Goal: Transaction & Acquisition: Book appointment/travel/reservation

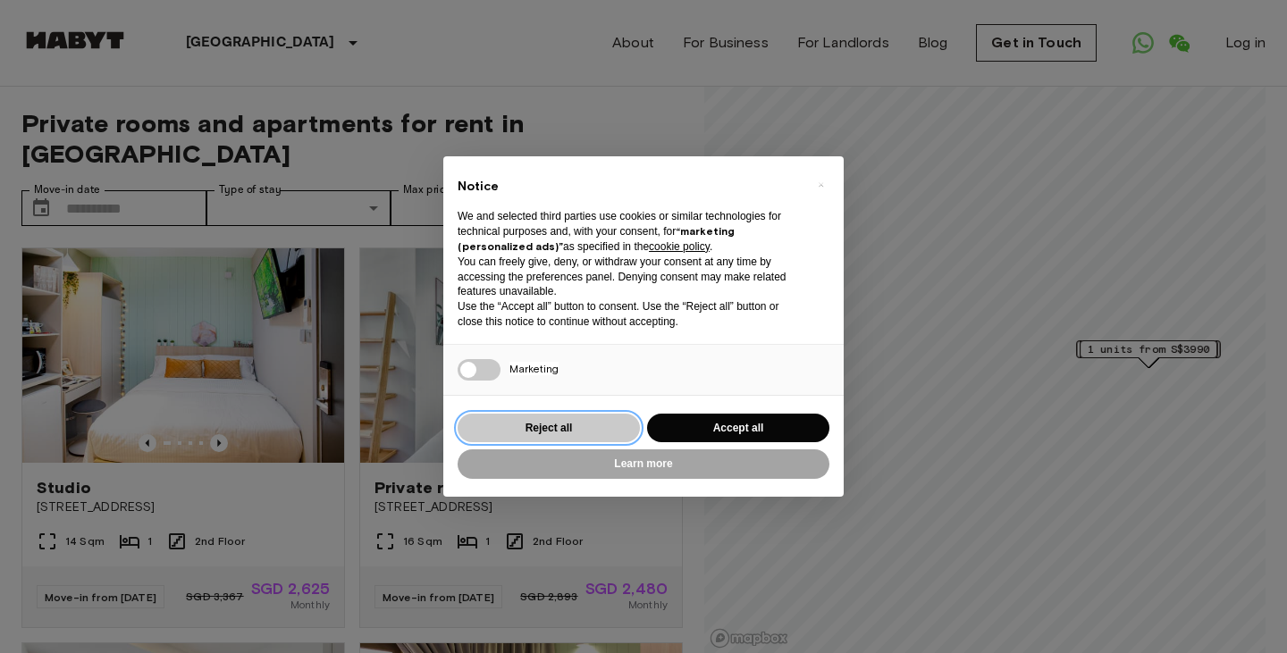
click at [553, 430] on button "Reject all" at bounding box center [549, 428] width 182 height 29
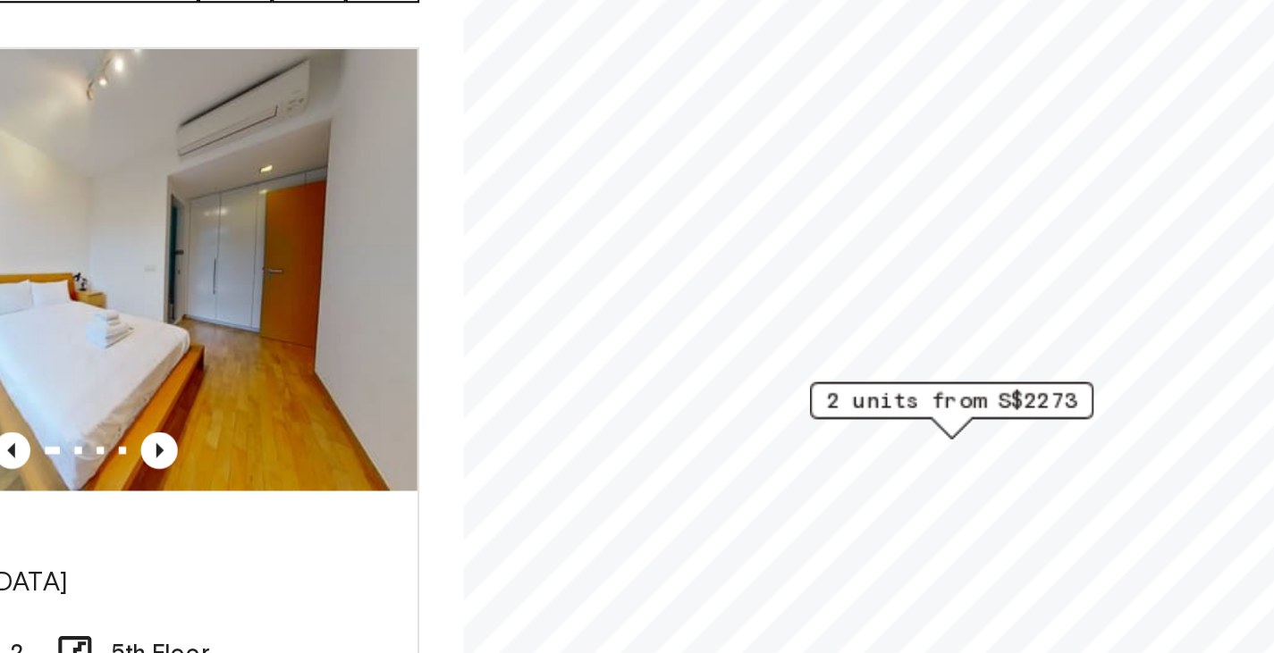
click at [943, 418] on span "2 units from S$2273" at bounding box center [941, 419] width 122 height 16
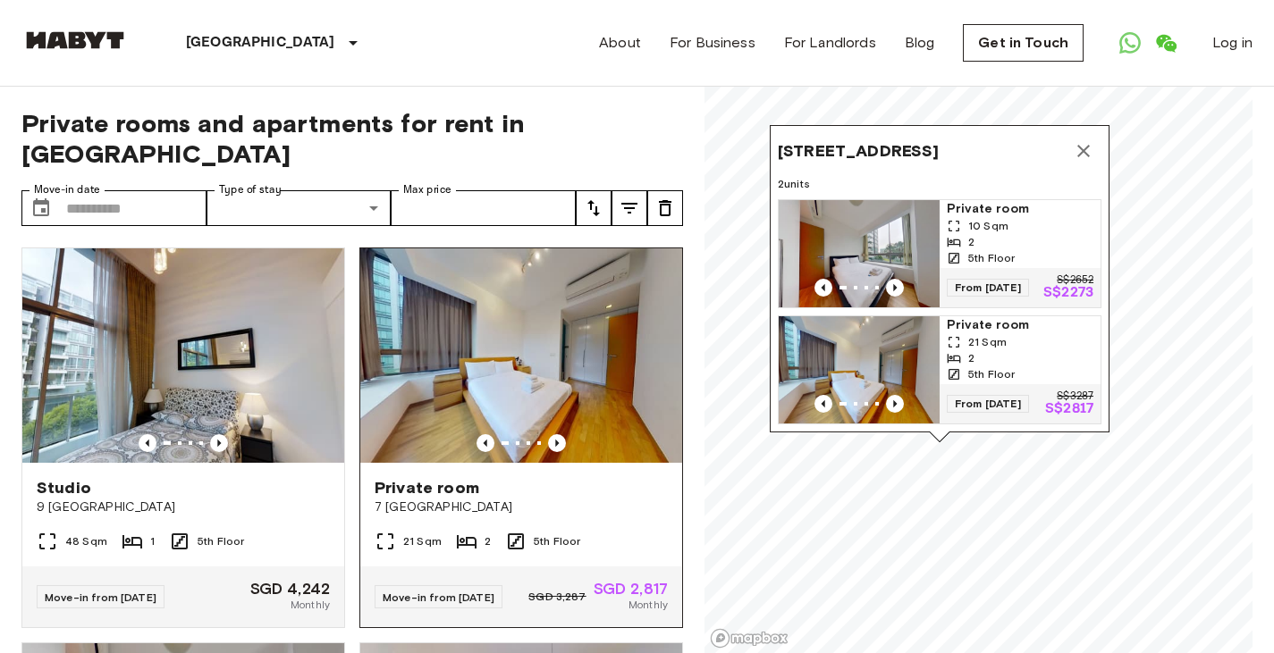
click at [565, 499] on span "7 [GEOGRAPHIC_DATA]" at bounding box center [521, 508] width 293 height 18
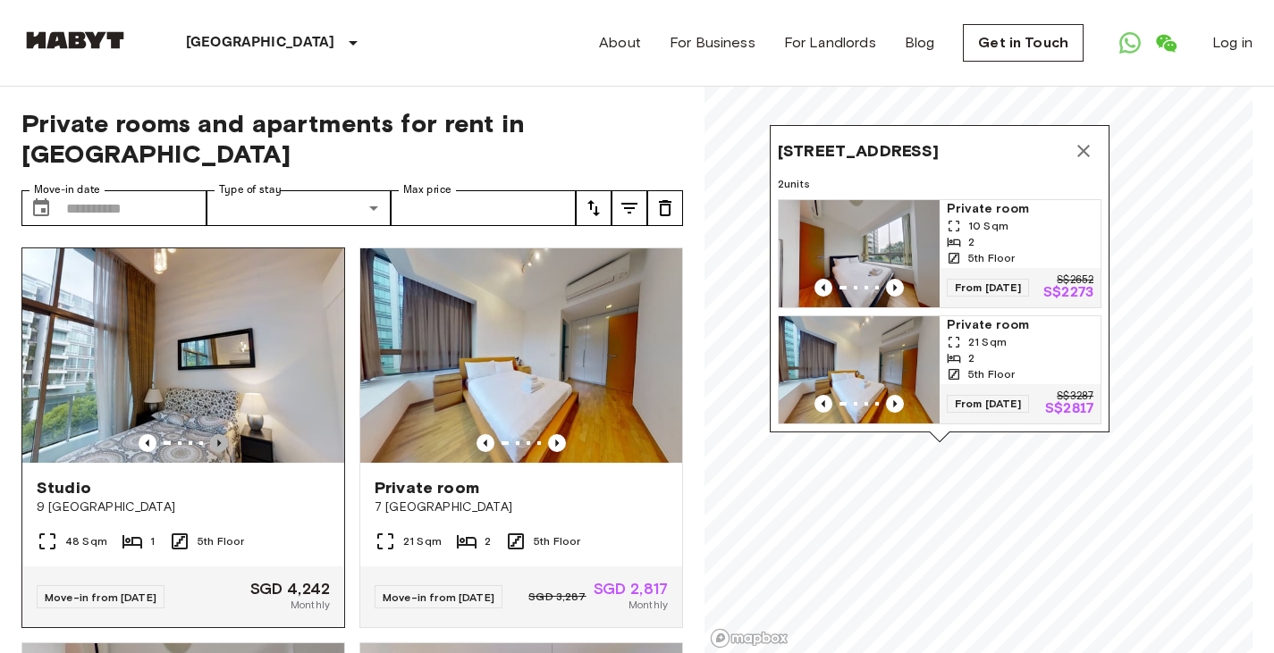
click at [217, 434] on icon "Previous image" at bounding box center [219, 443] width 18 height 18
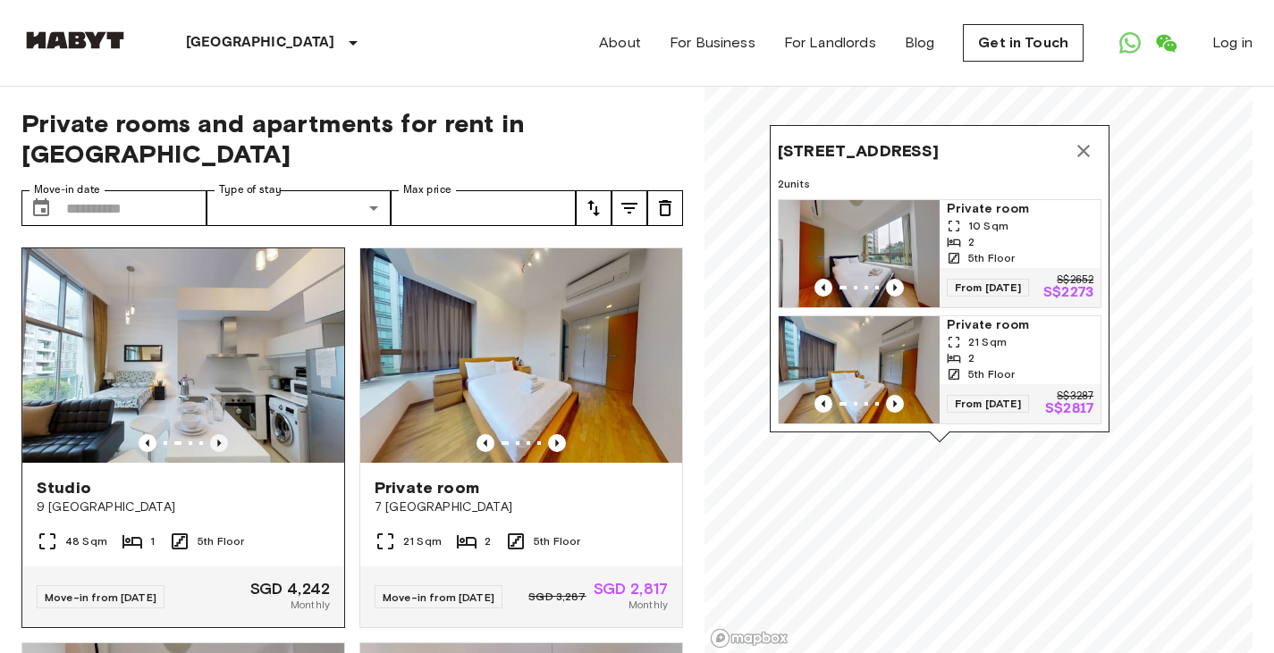
click at [217, 434] on icon "Previous image" at bounding box center [219, 443] width 18 height 18
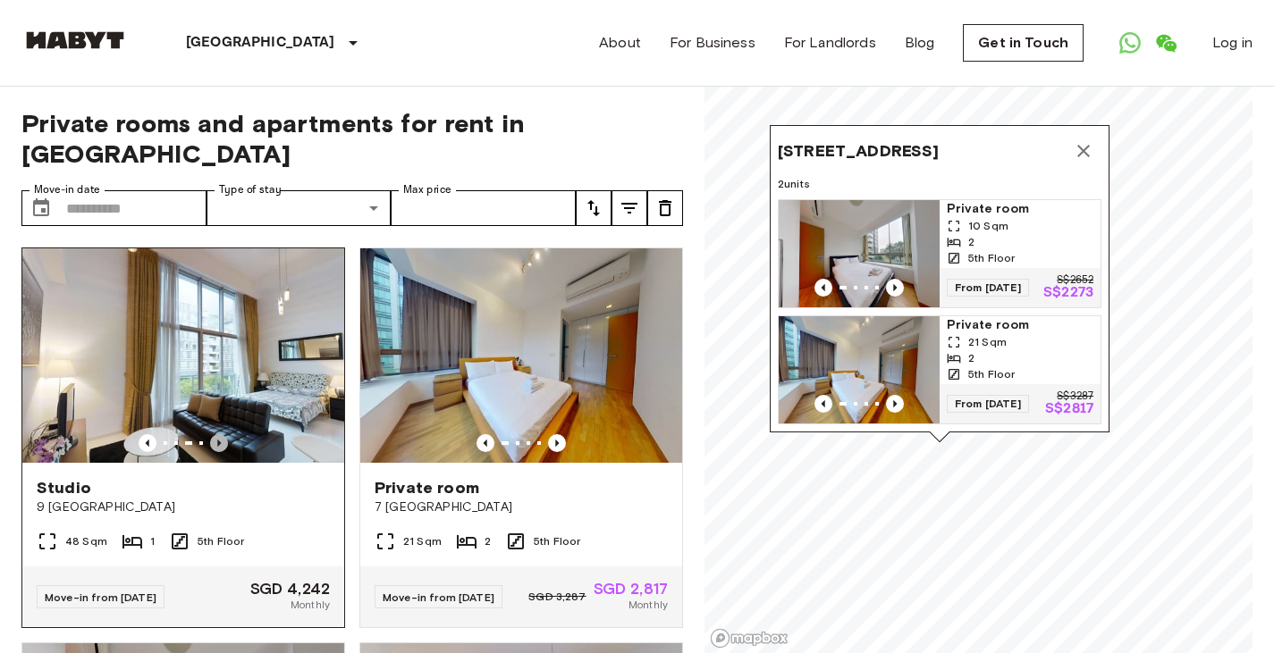
click at [217, 434] on icon "Previous image" at bounding box center [219, 443] width 18 height 18
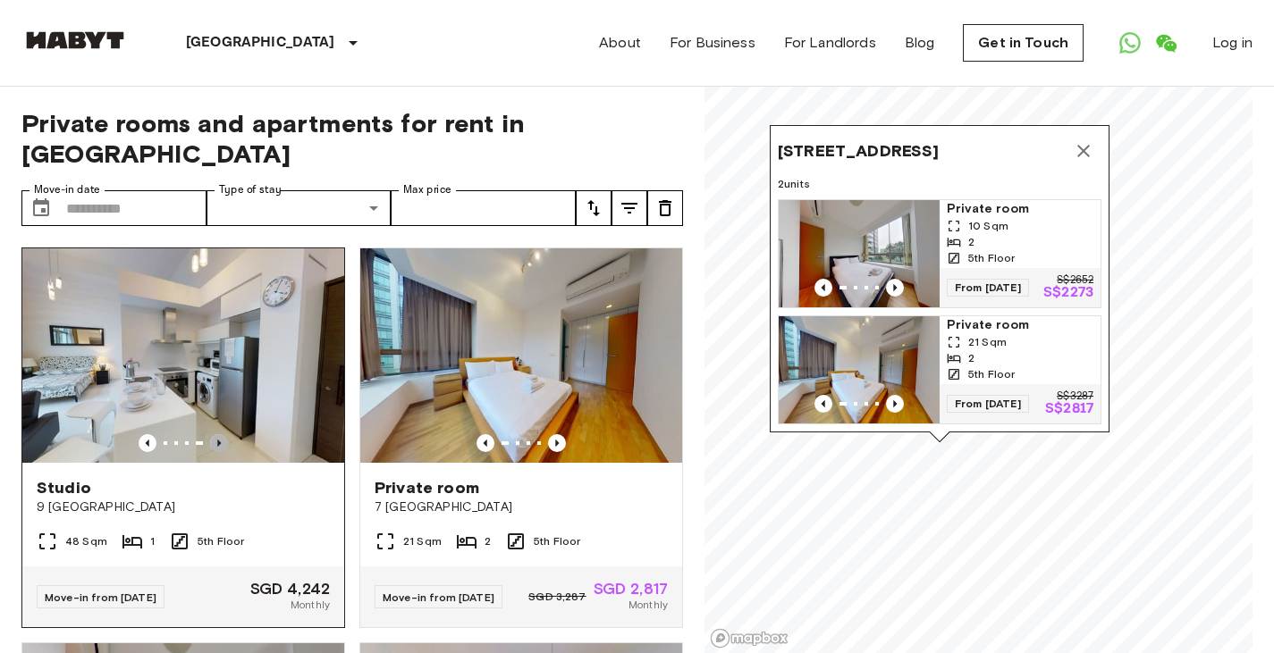
click at [217, 434] on icon "Previous image" at bounding box center [219, 443] width 18 height 18
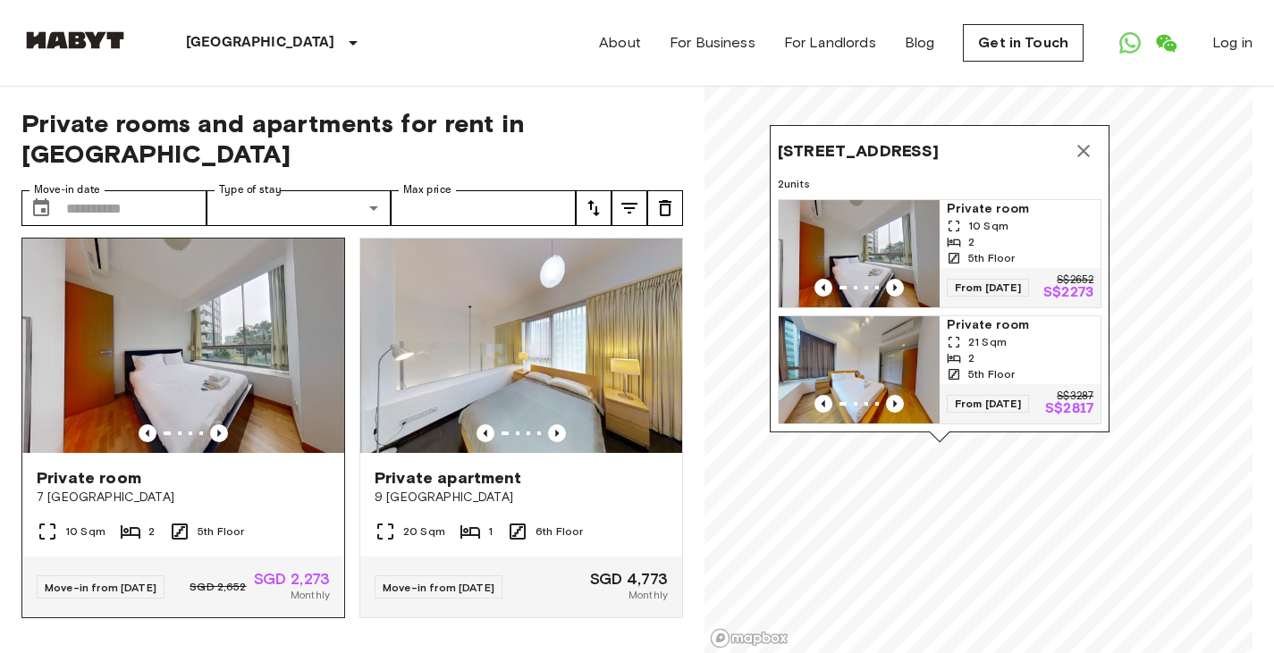
scroll to position [431, 0]
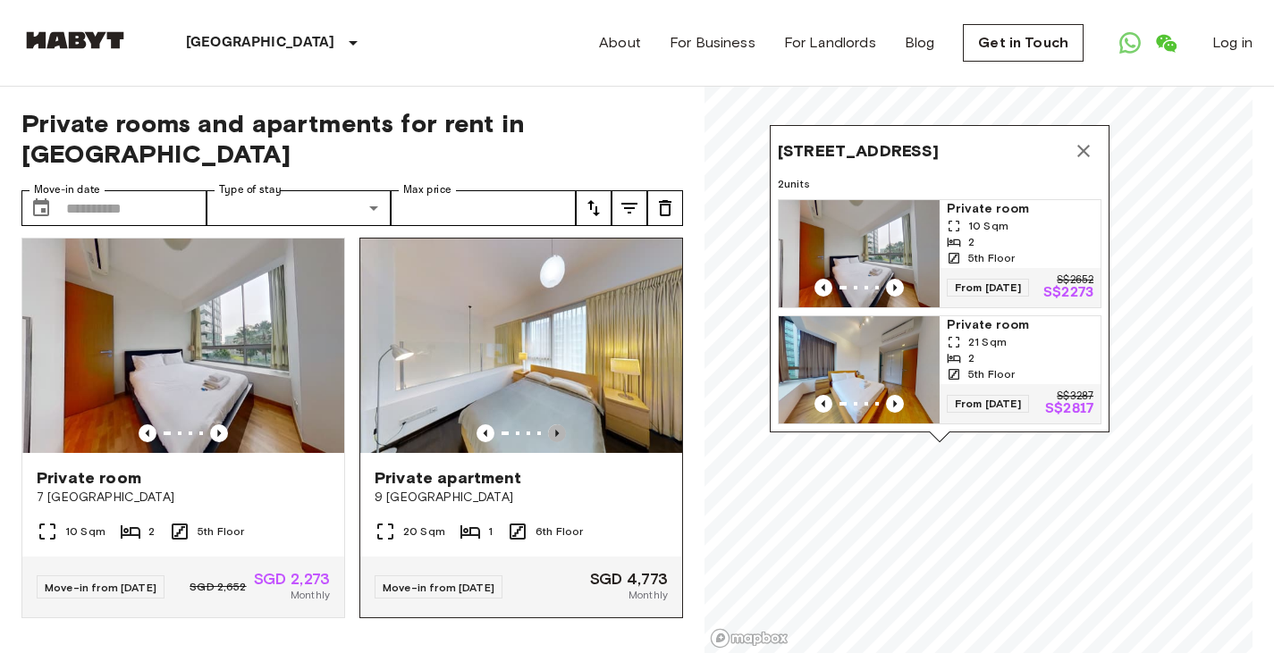
click at [548, 425] on icon "Previous image" at bounding box center [557, 434] width 18 height 18
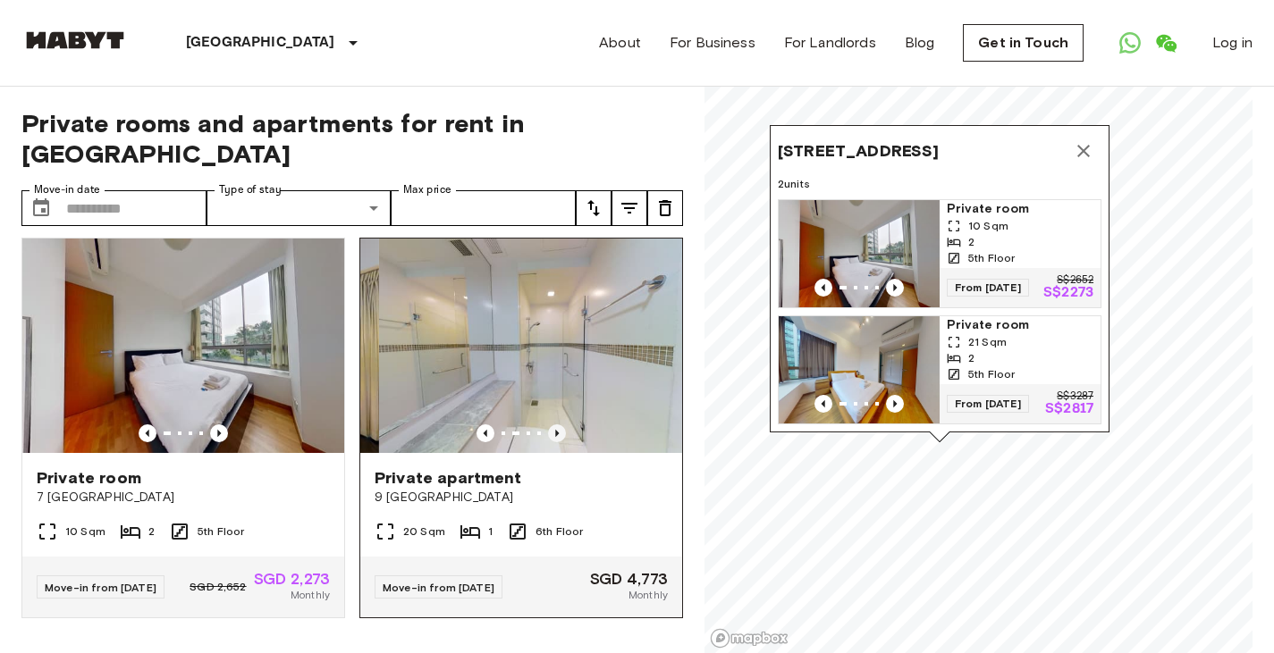
click at [555, 430] on icon "Previous image" at bounding box center [557, 433] width 4 height 7
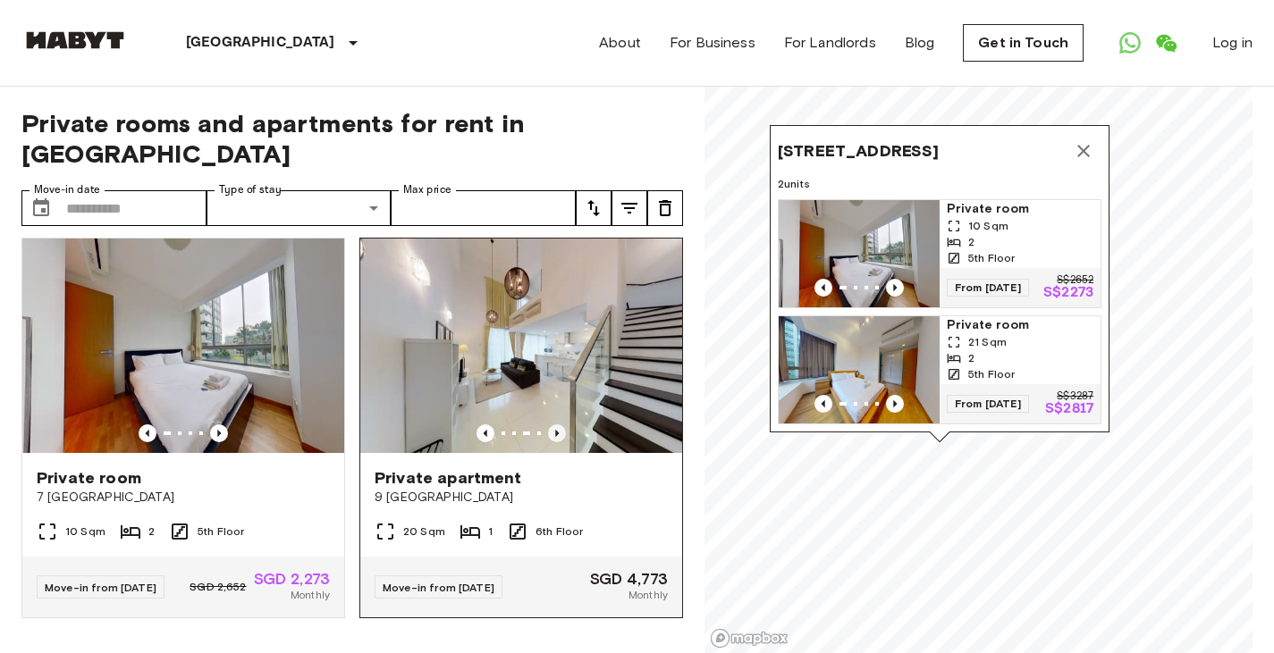
click at [555, 430] on icon "Previous image" at bounding box center [557, 433] width 4 height 7
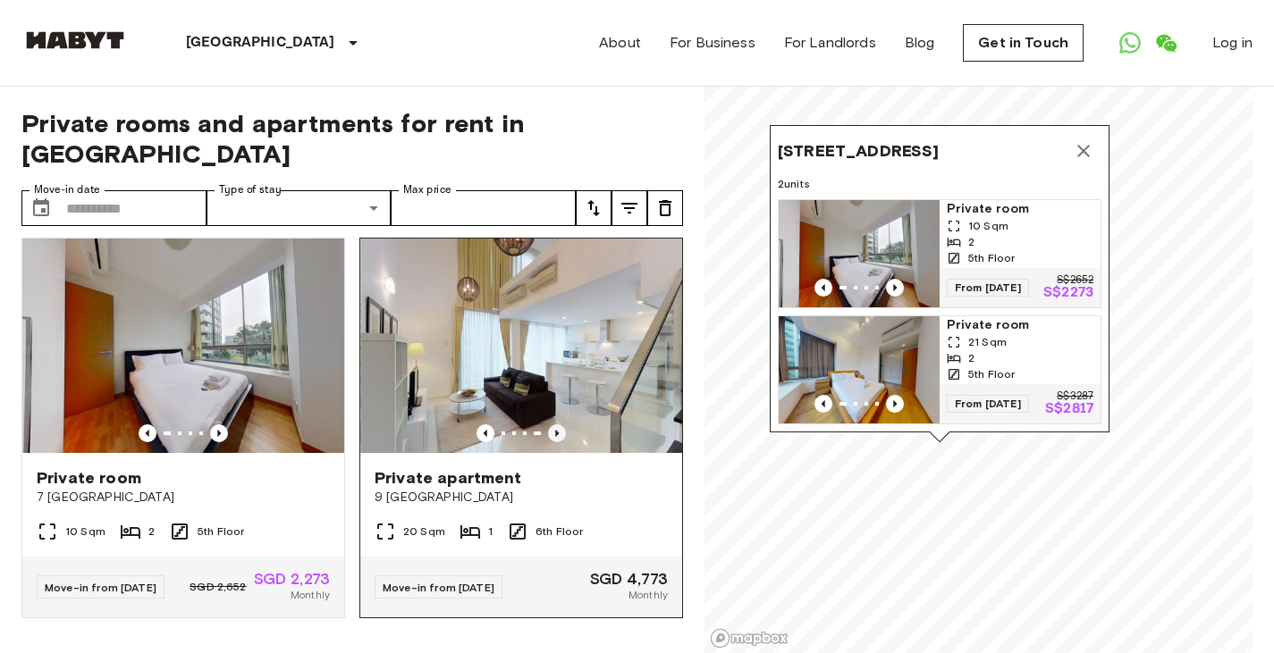
click at [555, 430] on icon "Previous image" at bounding box center [557, 433] width 4 height 7
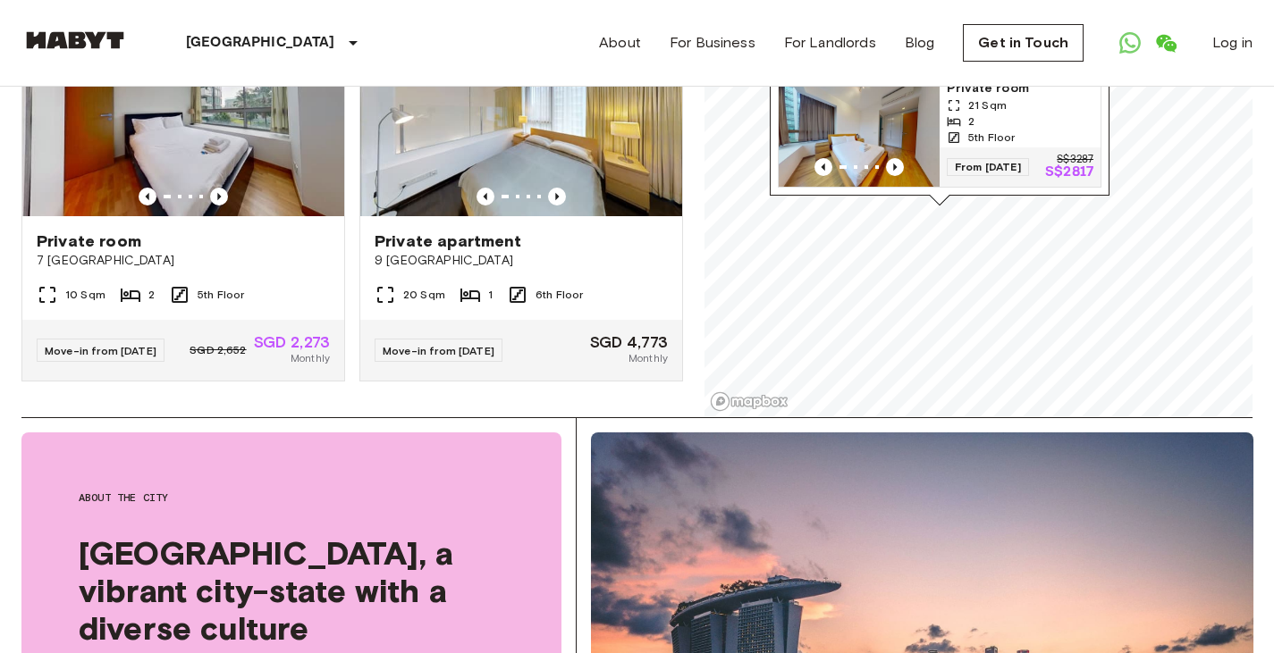
scroll to position [0, 0]
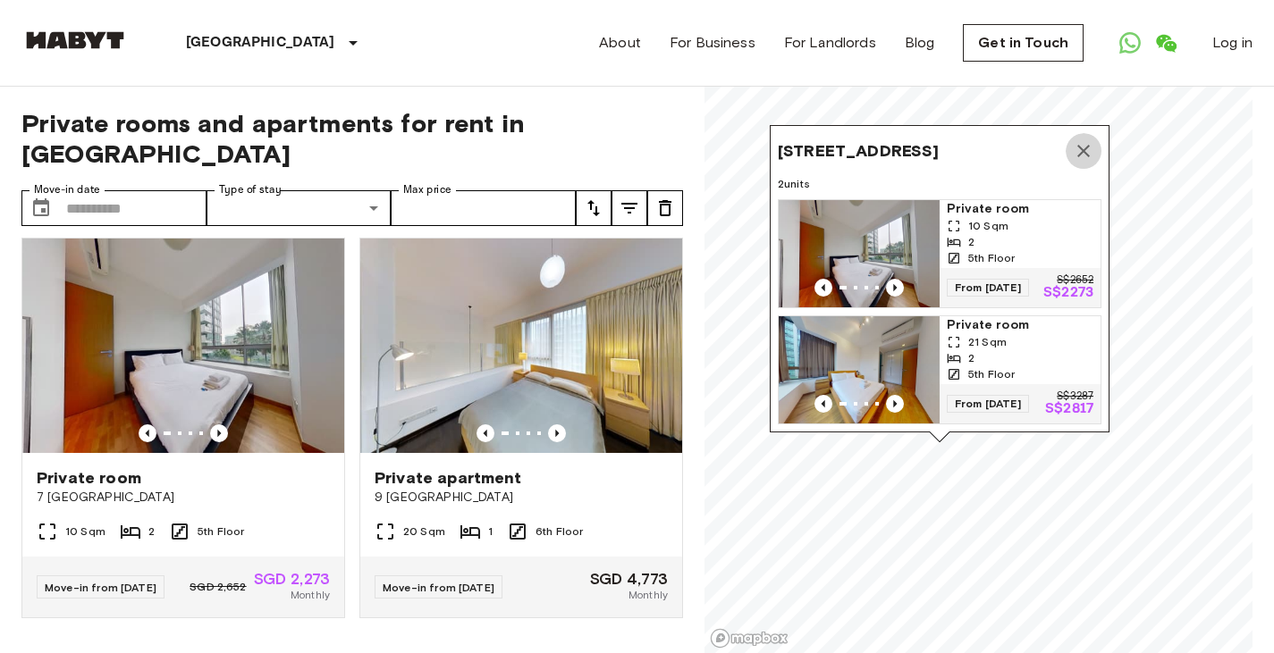
click at [1082, 140] on icon "Map marker" at bounding box center [1083, 150] width 21 height 21
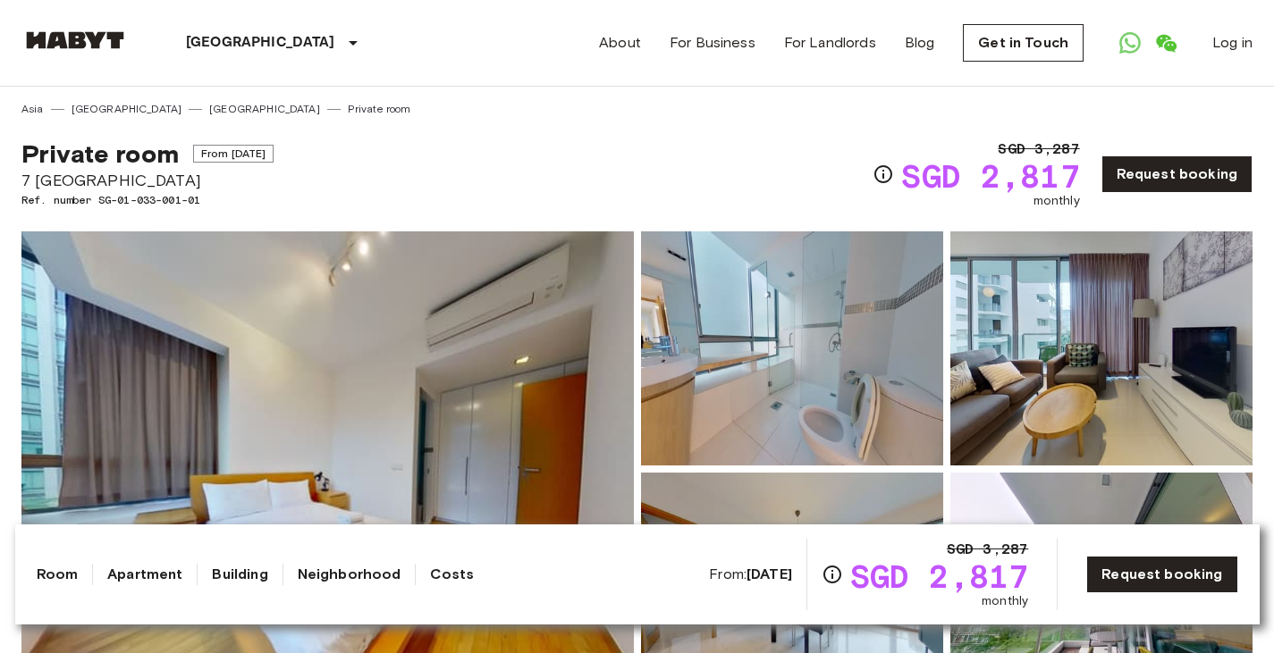
click at [342, 375] on img at bounding box center [327, 469] width 612 height 476
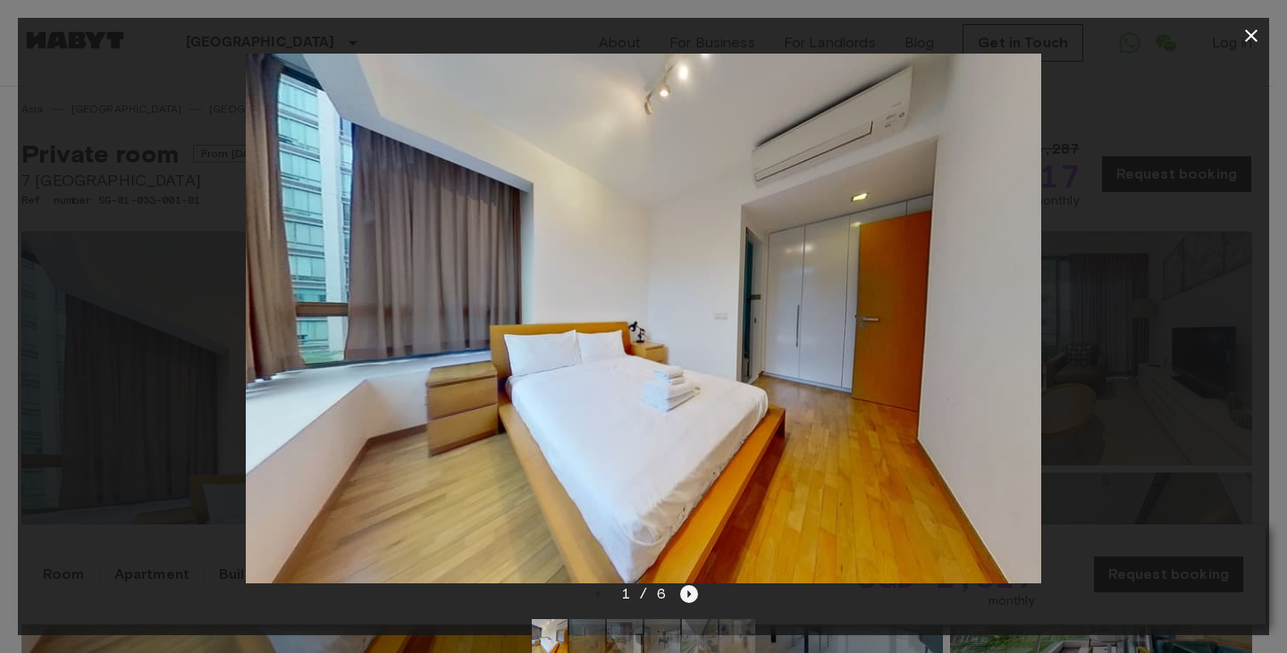
click at [687, 600] on icon "Next image" at bounding box center [689, 594] width 18 height 18
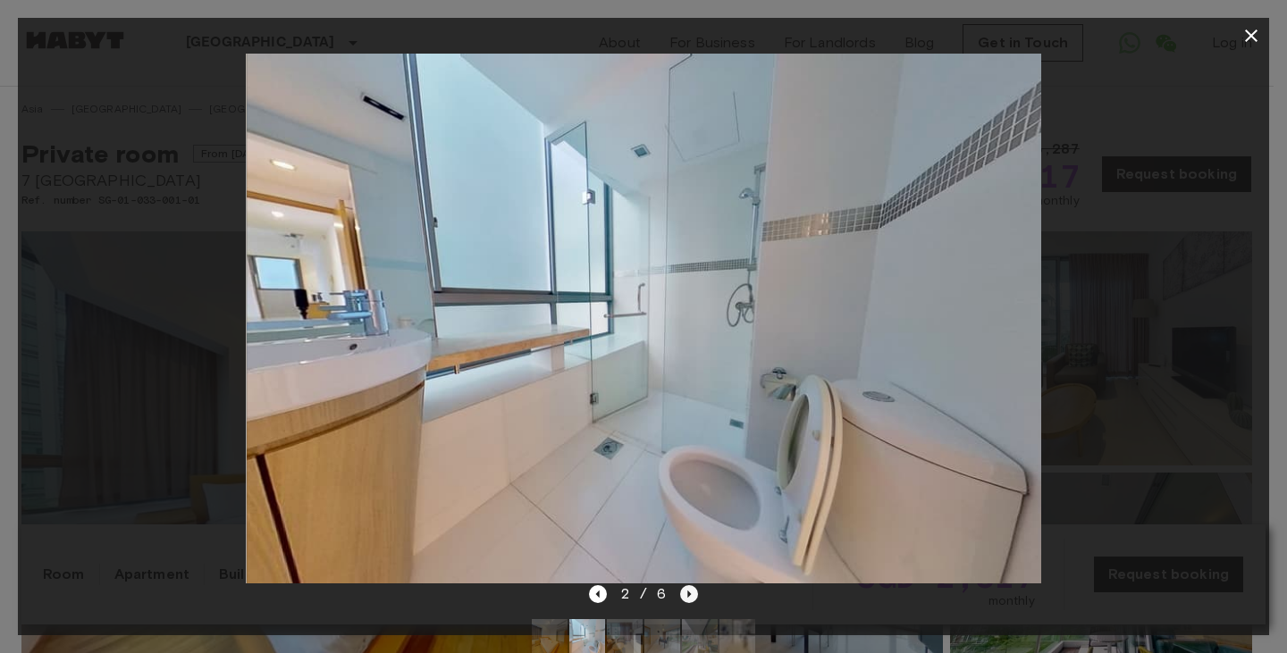
click at [687, 599] on icon "Next image" at bounding box center [689, 594] width 18 height 18
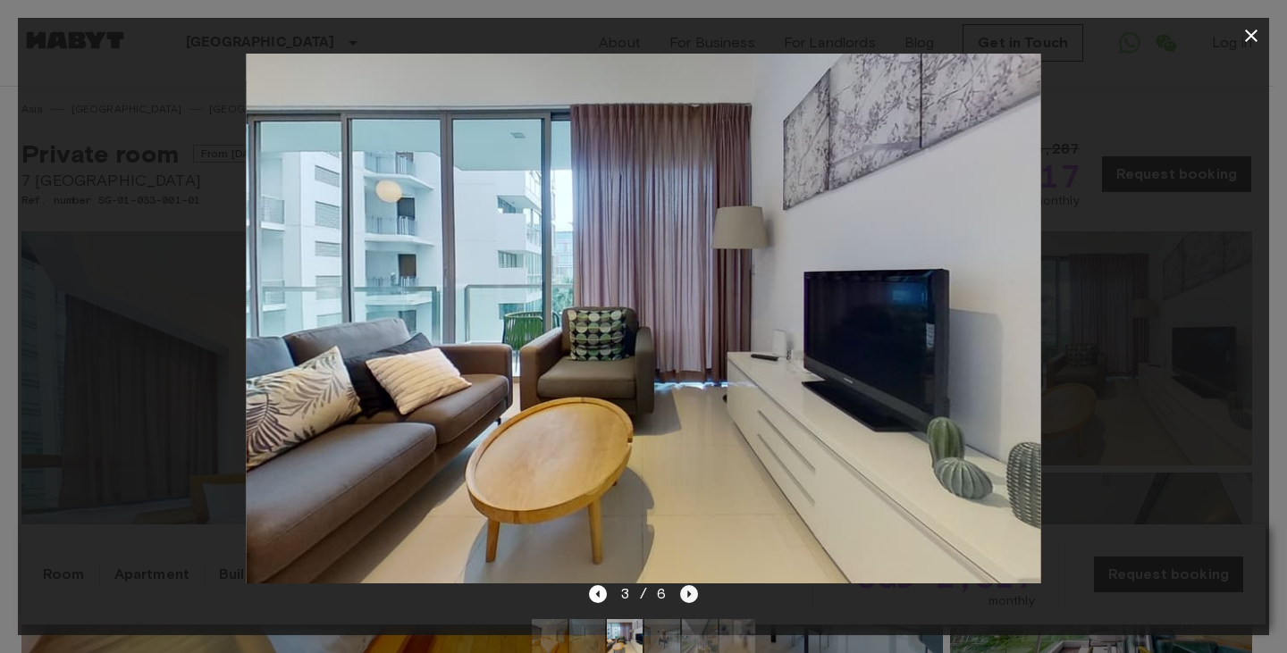
click at [687, 599] on icon "Next image" at bounding box center [689, 594] width 18 height 18
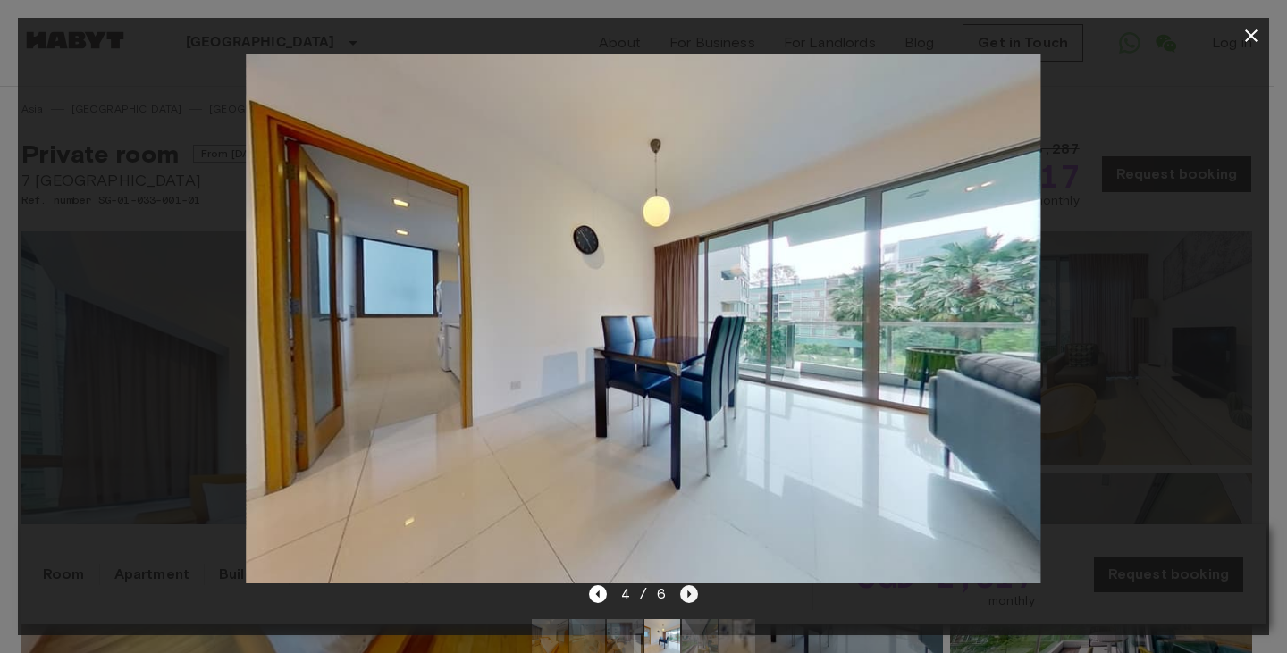
click at [687, 599] on icon "Next image" at bounding box center [689, 594] width 18 height 18
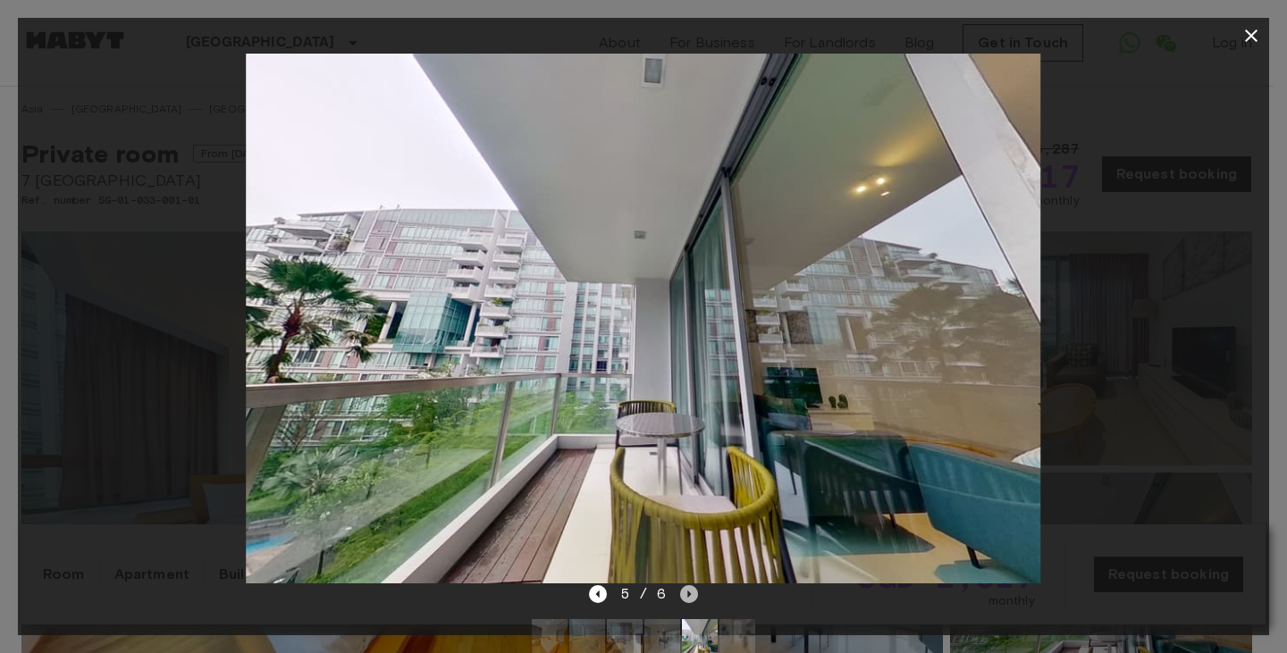
click at [687, 599] on icon "Next image" at bounding box center [689, 594] width 18 height 18
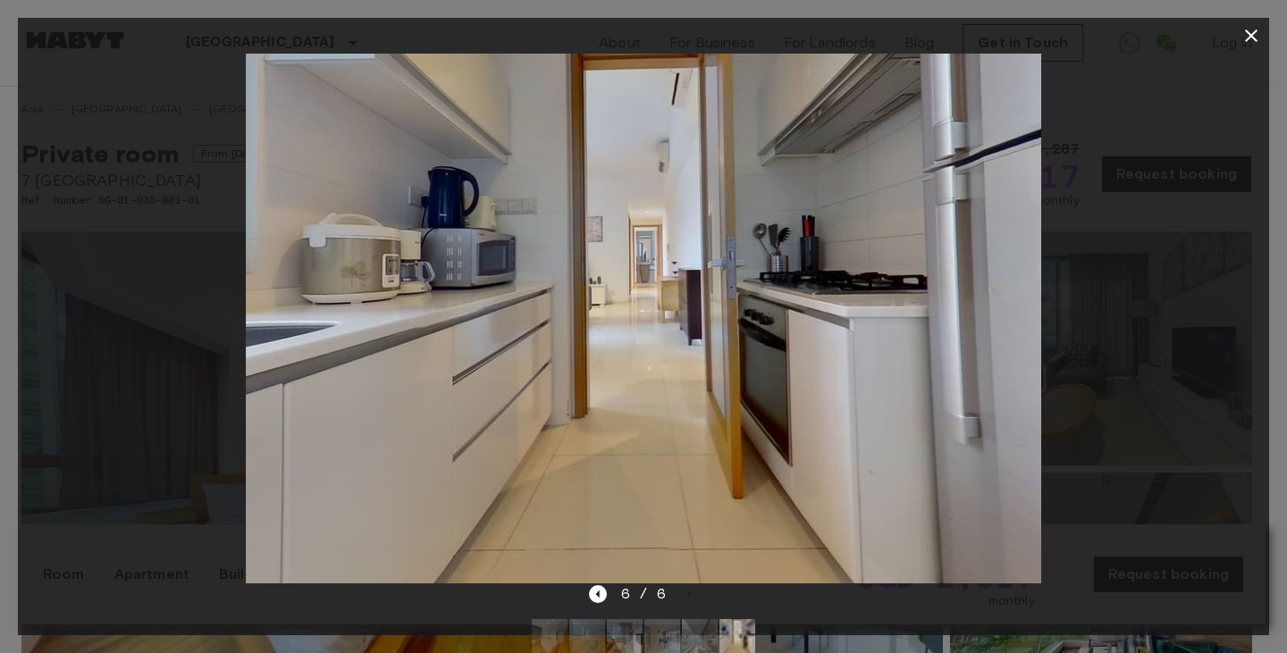
click at [1258, 35] on icon "button" at bounding box center [1251, 35] width 21 height 21
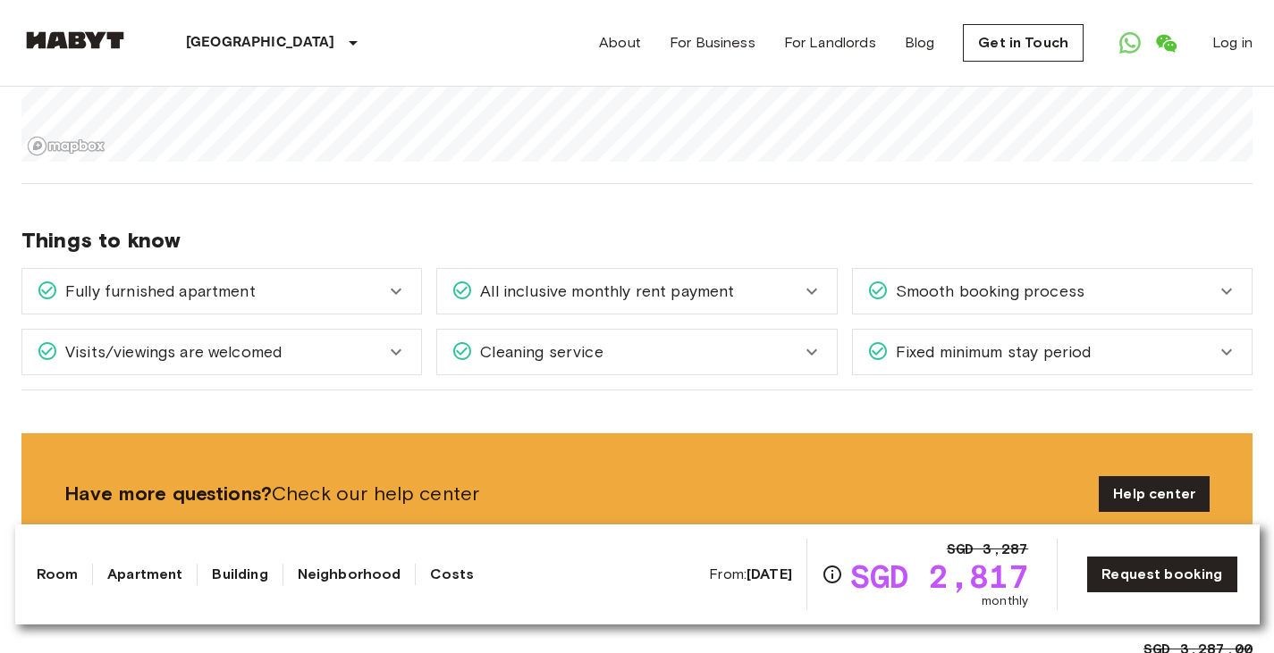
scroll to position [1811, 0]
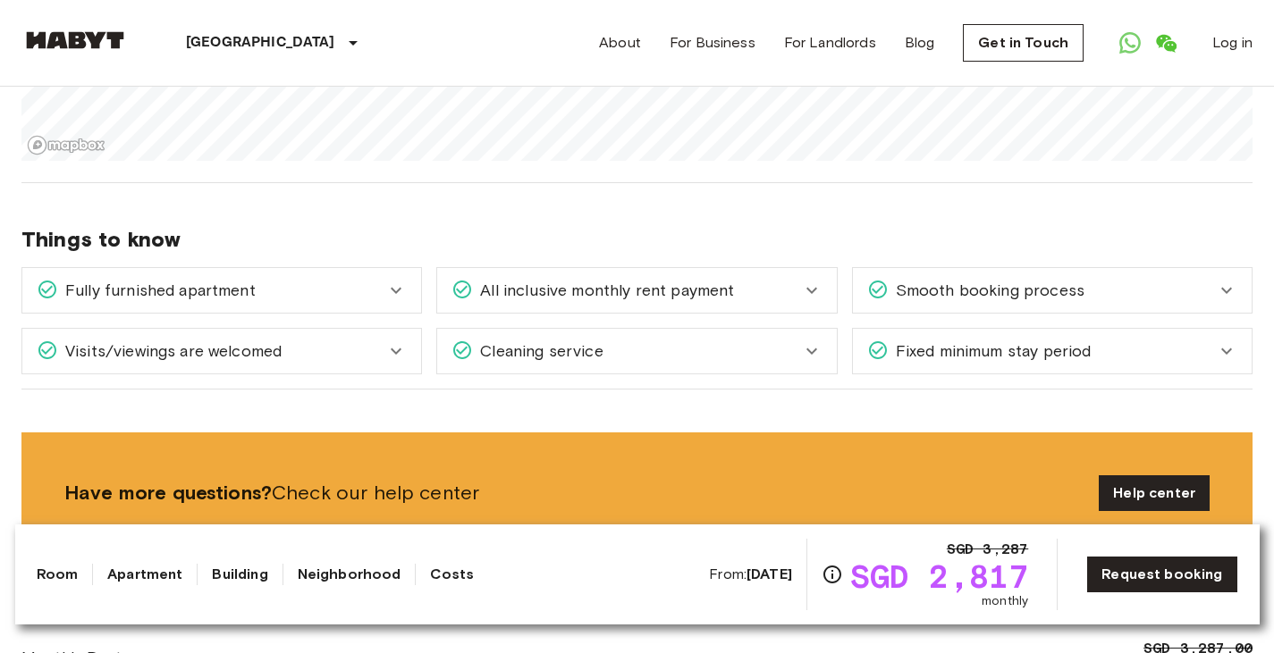
click at [753, 279] on div "All inclusive monthly rent payment" at bounding box center [625, 290] width 349 height 23
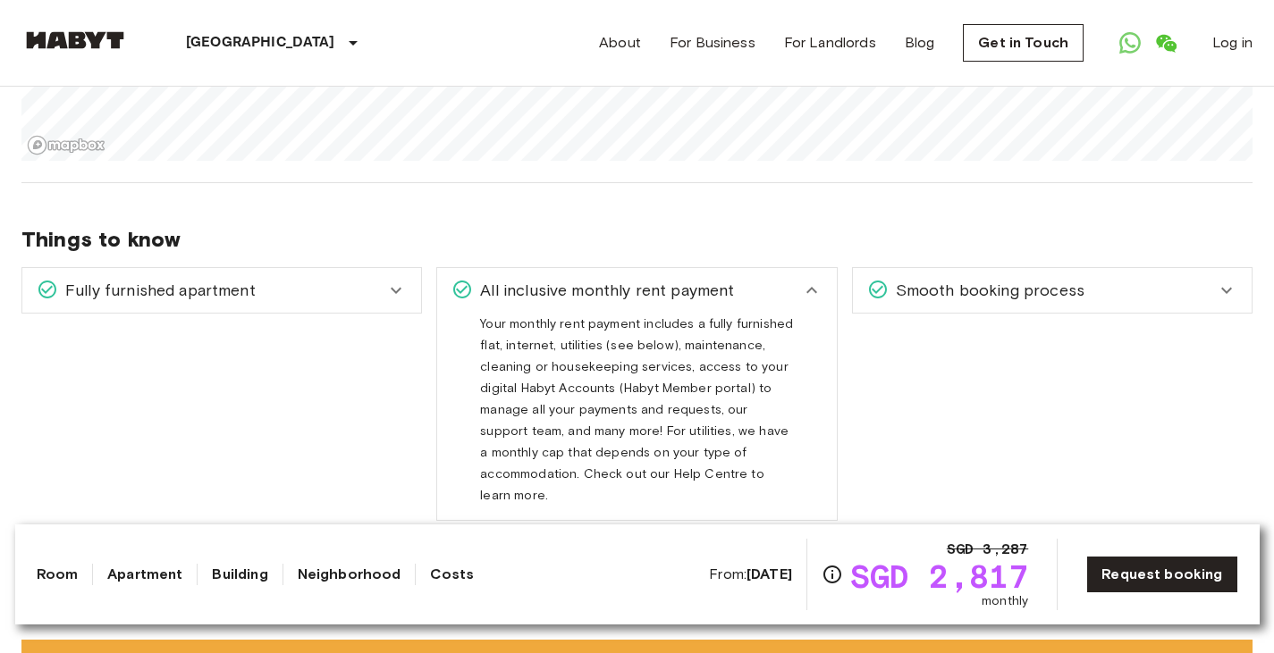
click at [753, 279] on div "All inclusive monthly rent payment" at bounding box center [625, 290] width 349 height 23
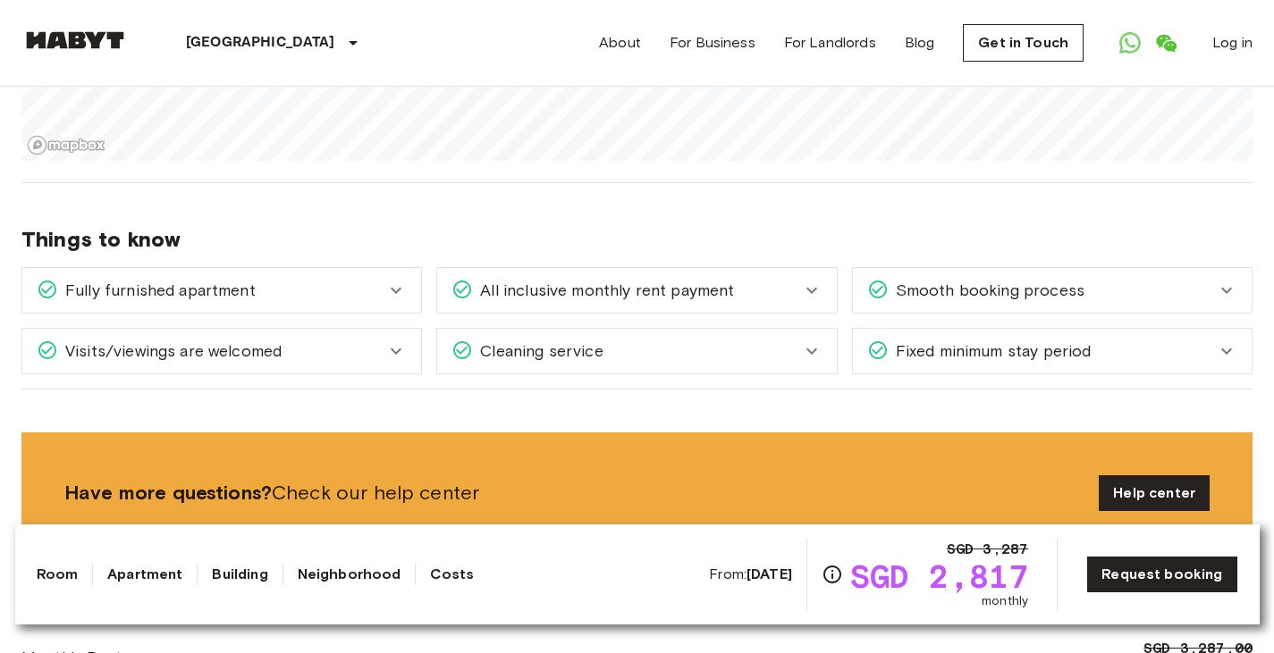
click at [402, 280] on icon at bounding box center [395, 290] width 21 height 21
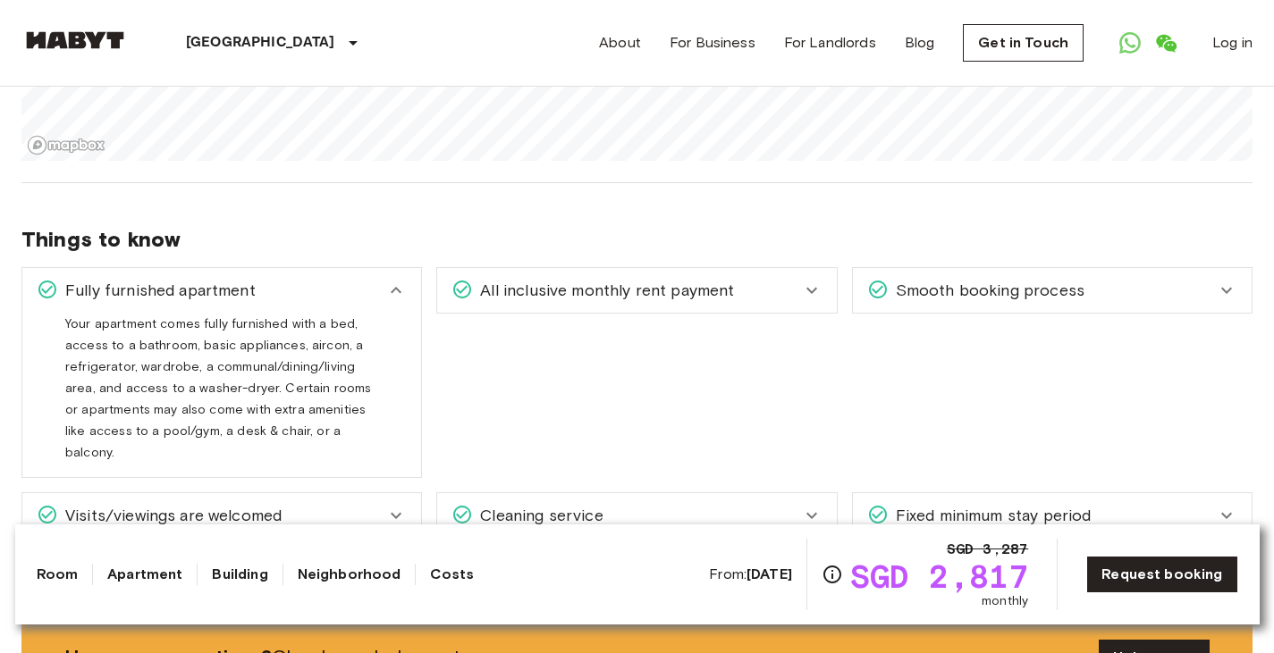
click at [402, 280] on icon at bounding box center [395, 290] width 21 height 21
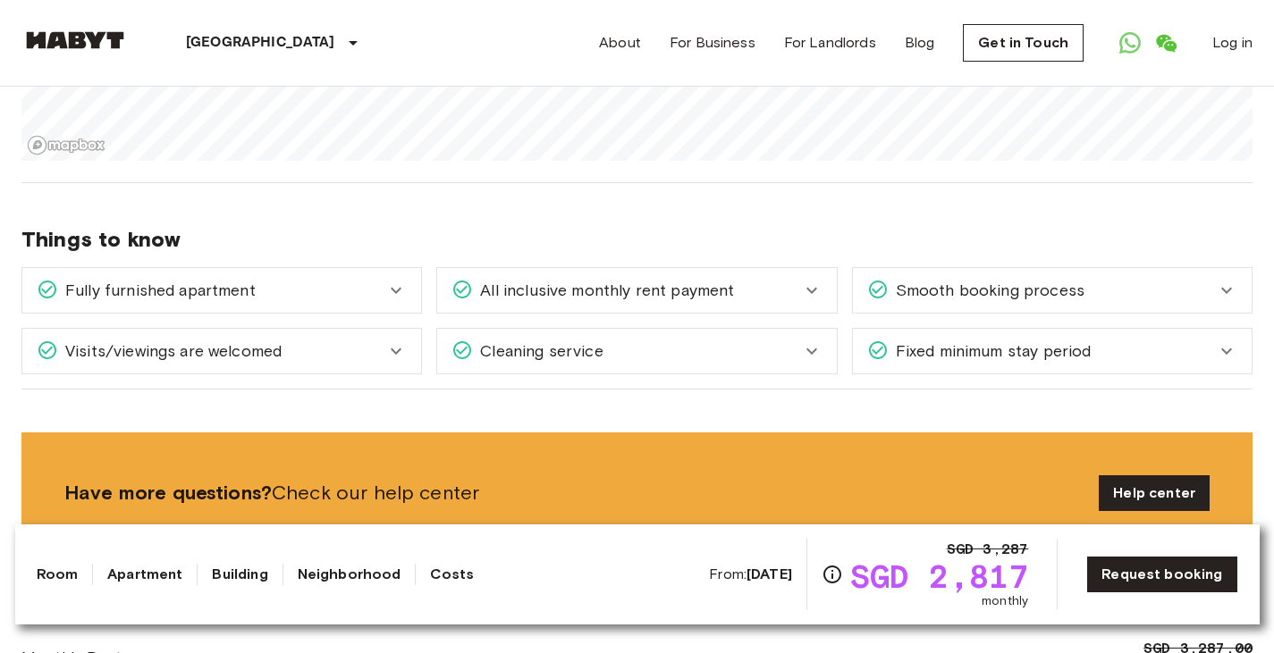
click at [349, 329] on div "Visits/viewings are welcomed" at bounding box center [221, 351] width 399 height 45
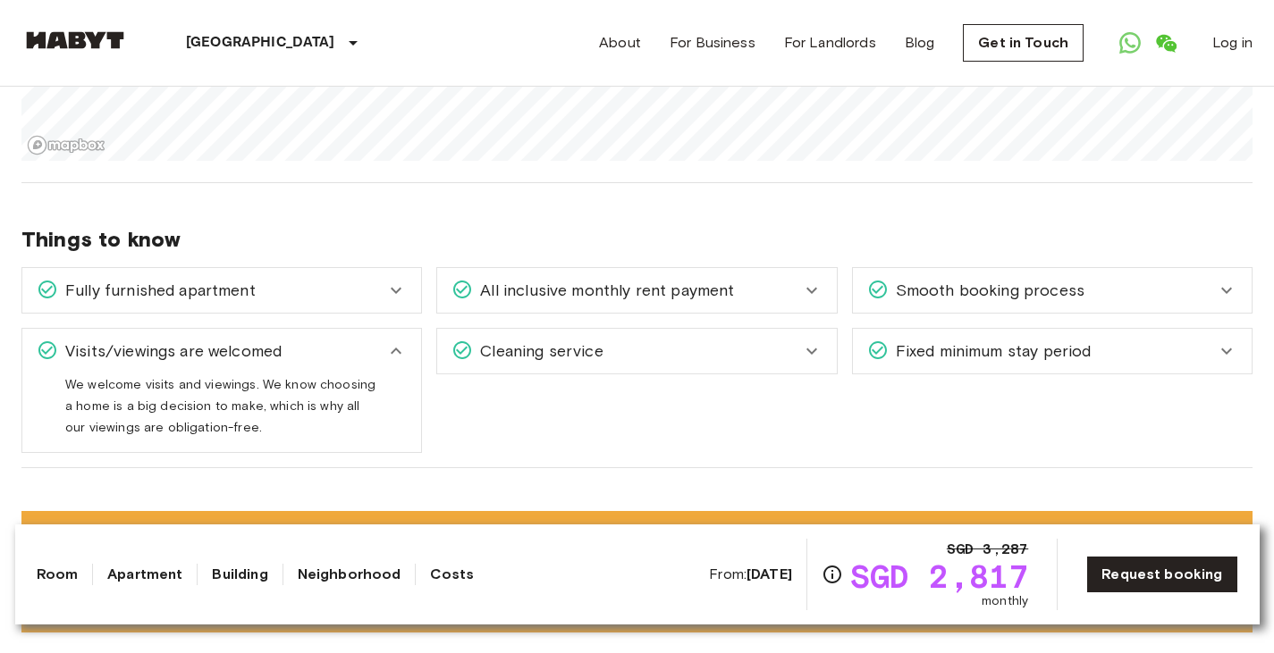
click at [349, 329] on div "Visits/viewings are welcomed" at bounding box center [221, 351] width 399 height 45
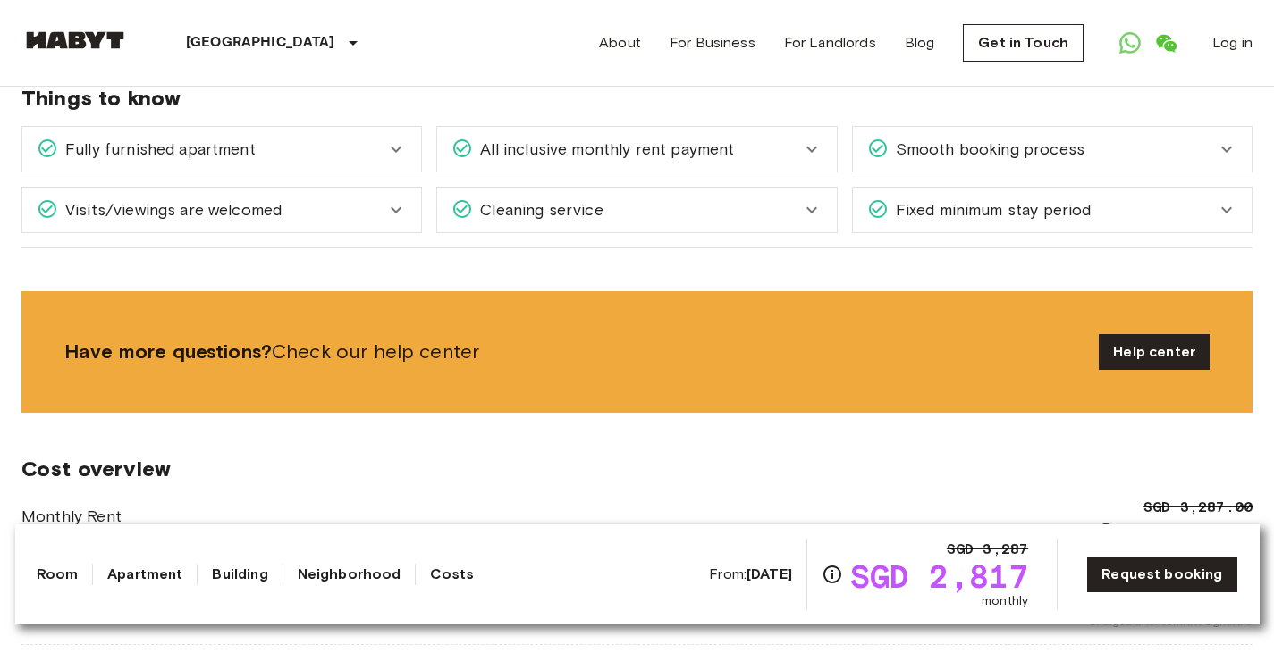
scroll to position [1944, 0]
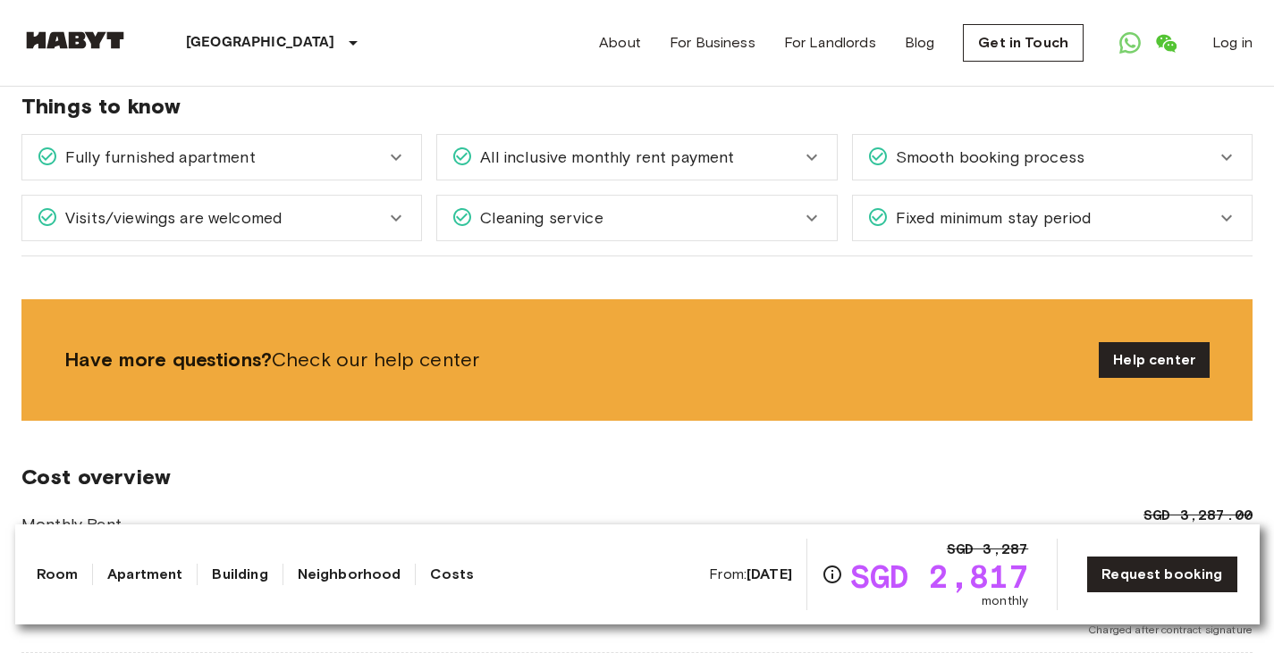
click at [1050, 206] on span "Fixed minimum stay period" at bounding box center [989, 217] width 203 height 23
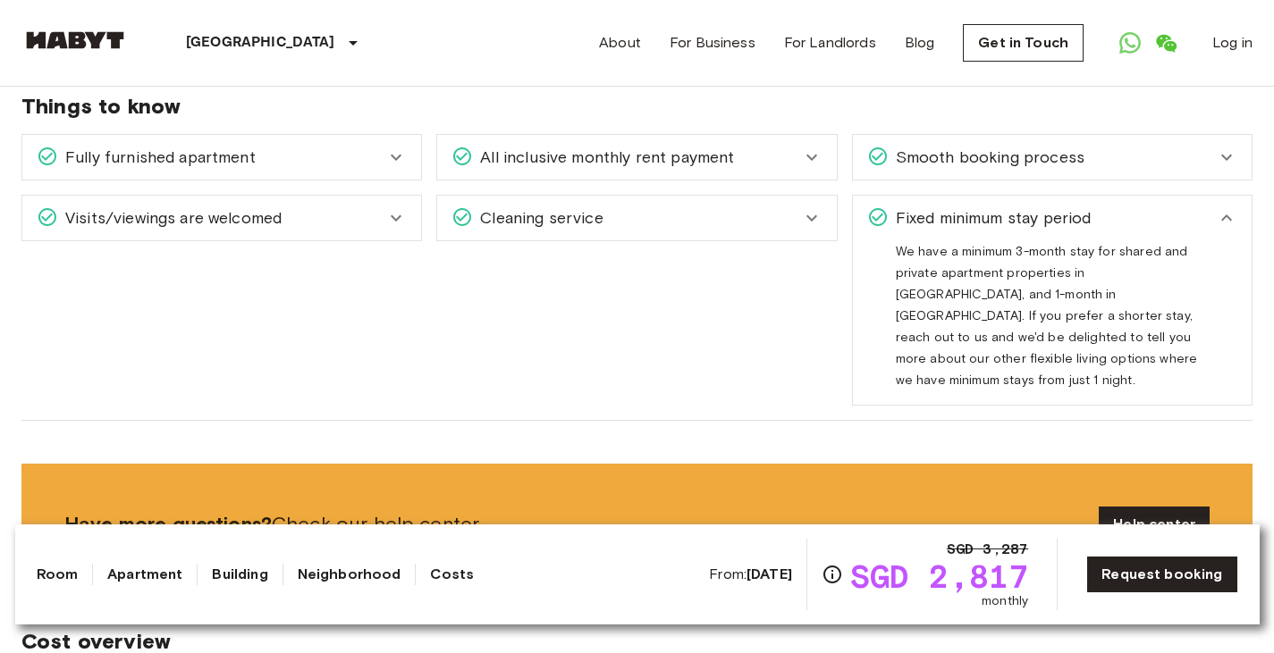
click at [1050, 206] on span "Fixed minimum stay period" at bounding box center [989, 217] width 203 height 23
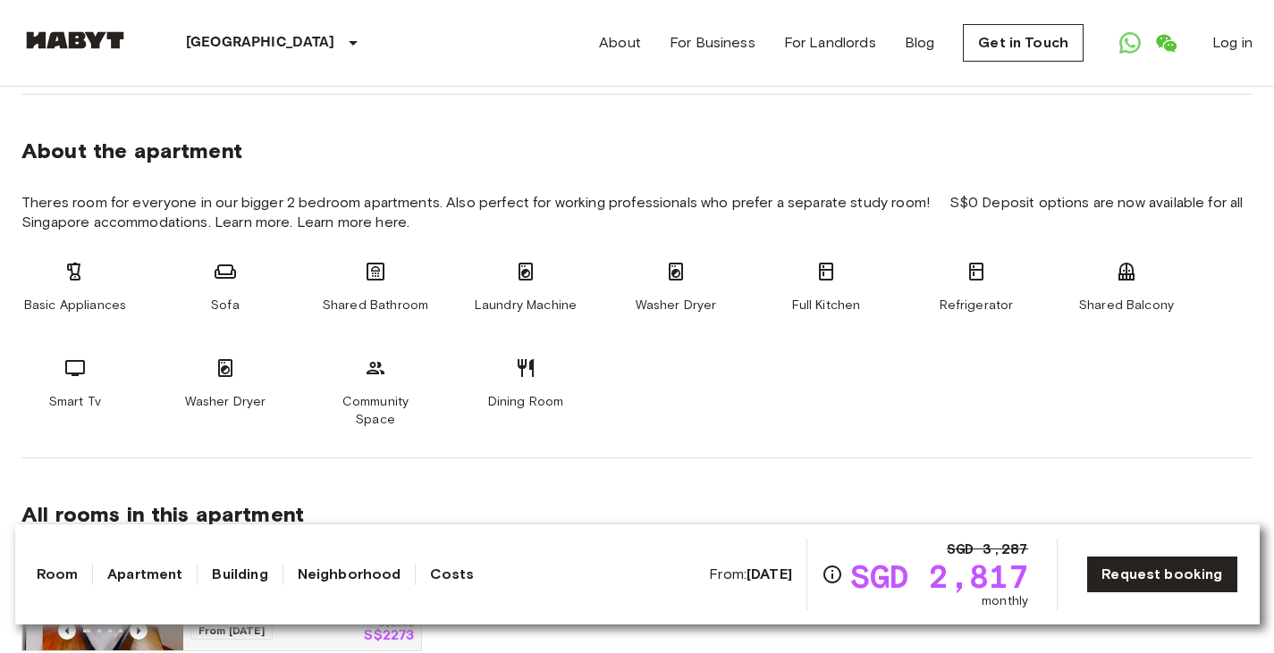
scroll to position [0, 0]
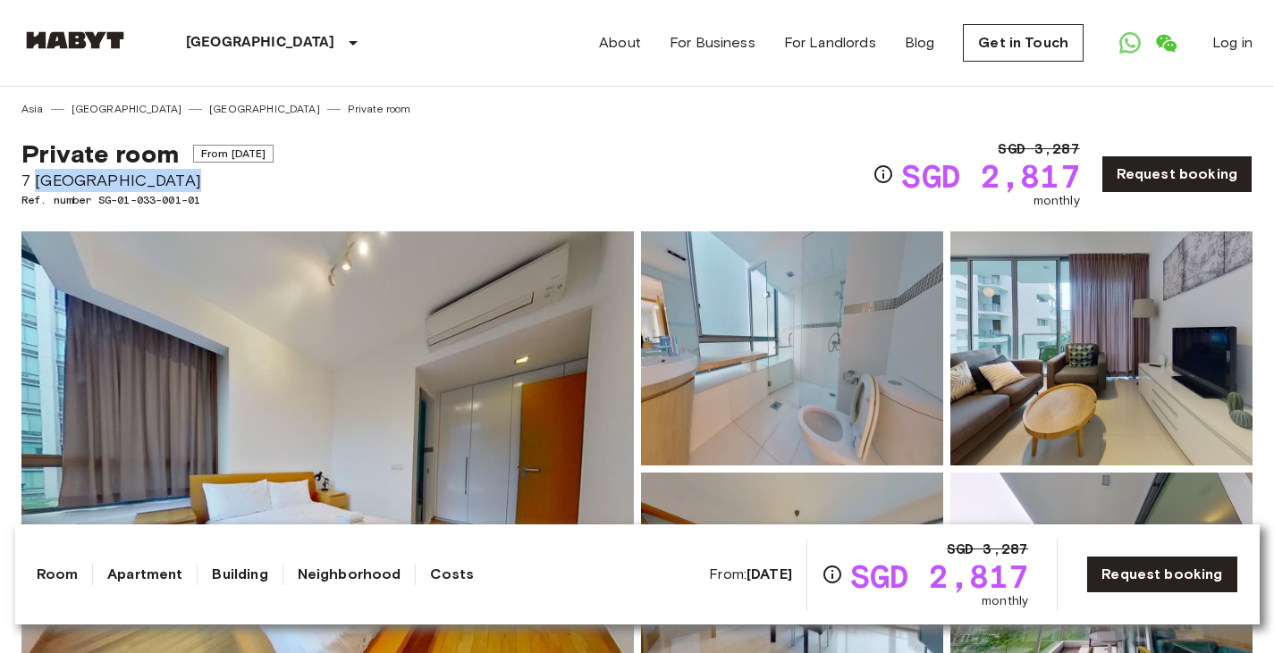
drag, startPoint x: 190, startPoint y: 177, endPoint x: 38, endPoint y: 175, distance: 152.0
click at [38, 175] on span "7 [GEOGRAPHIC_DATA]" at bounding box center [147, 180] width 252 height 23
copy span "One North Gateway"
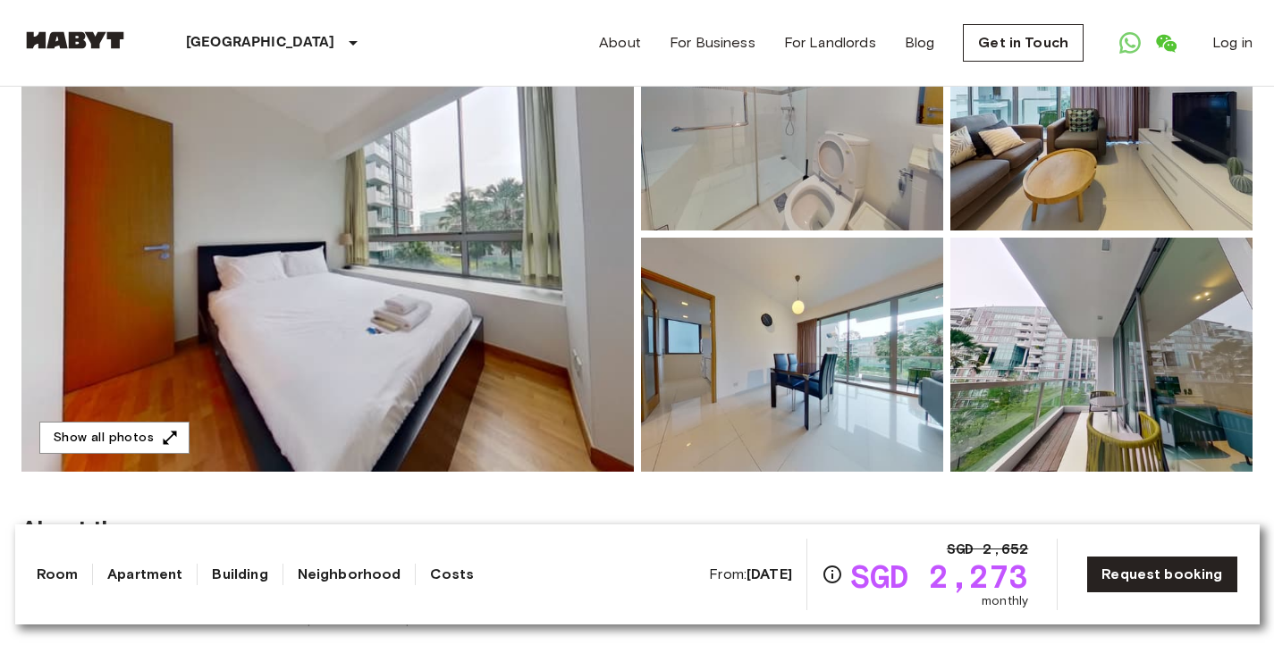
scroll to position [238, 0]
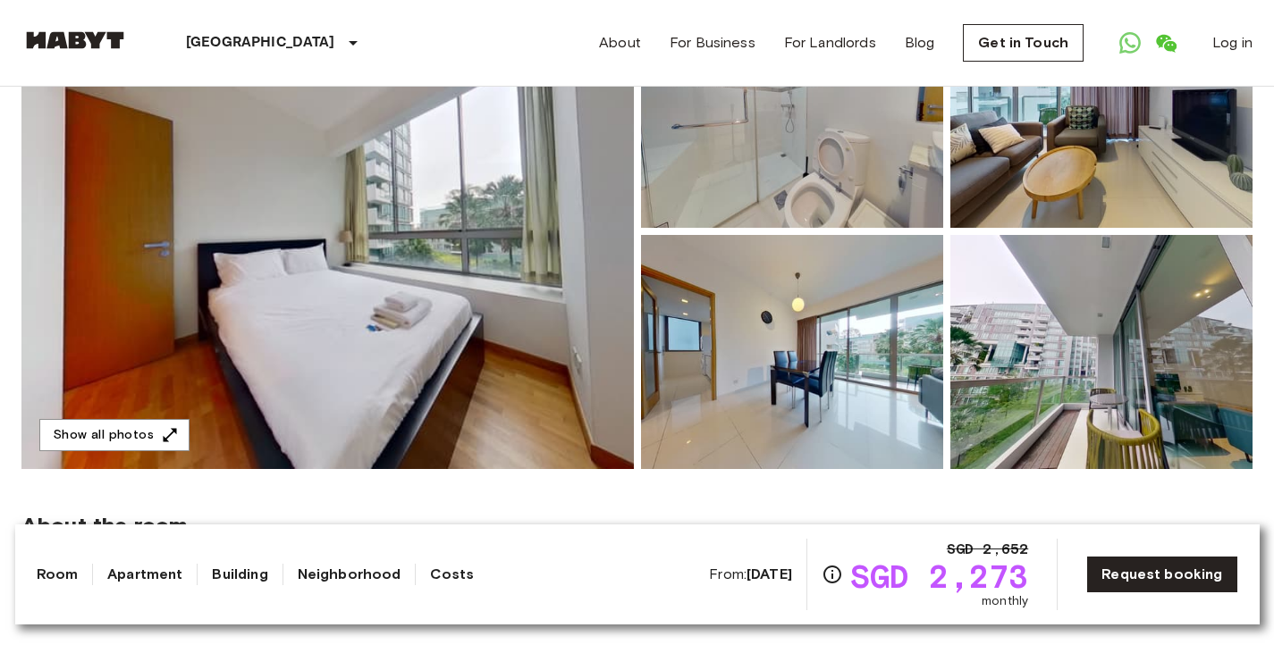
click at [413, 274] on img at bounding box center [327, 232] width 612 height 476
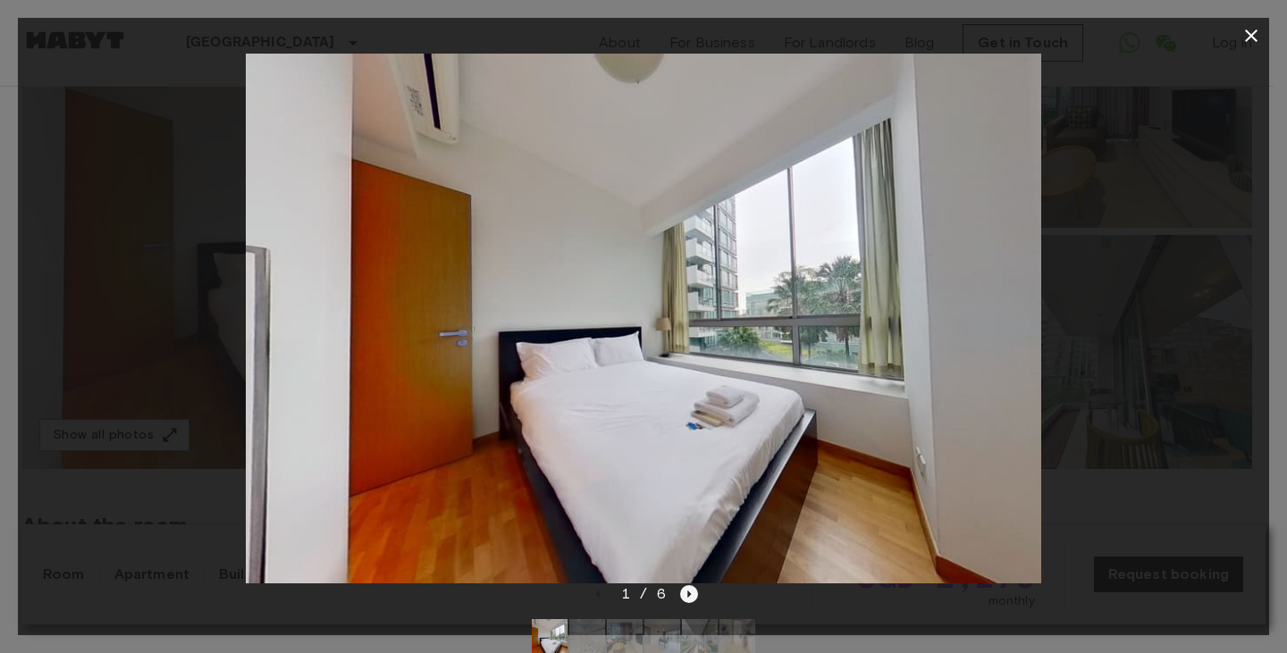
click at [691, 592] on icon "Next image" at bounding box center [689, 594] width 18 height 18
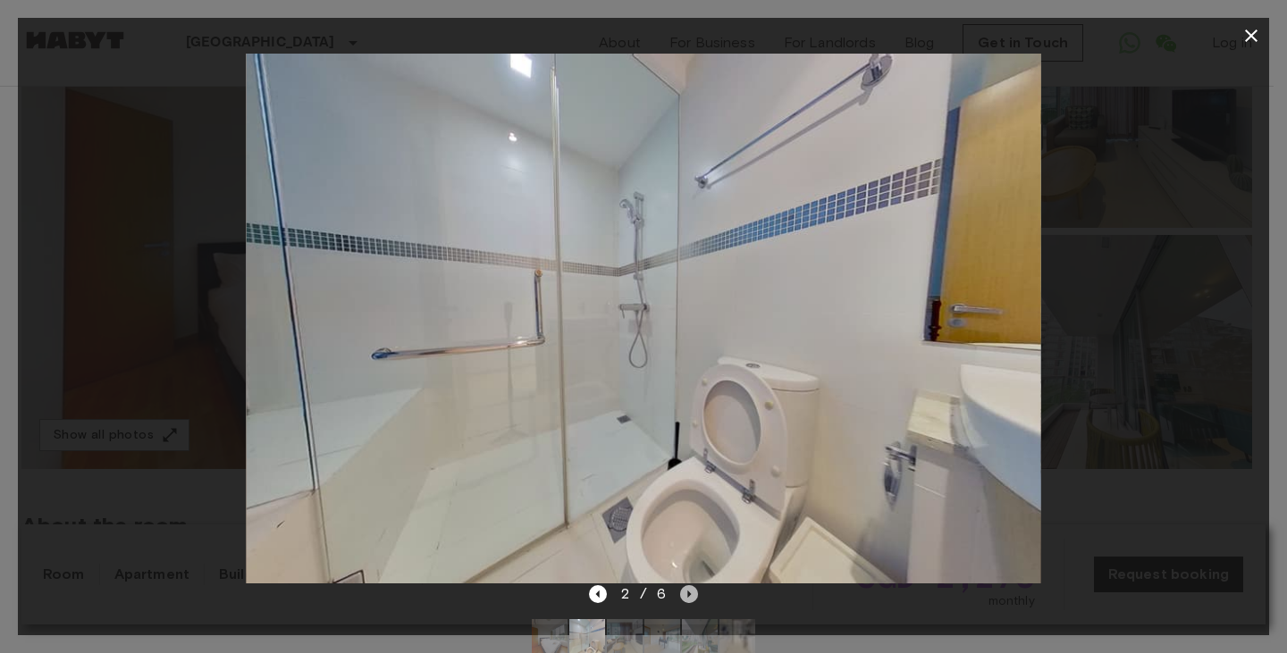
click at [688, 593] on icon "Next image" at bounding box center [690, 594] width 4 height 7
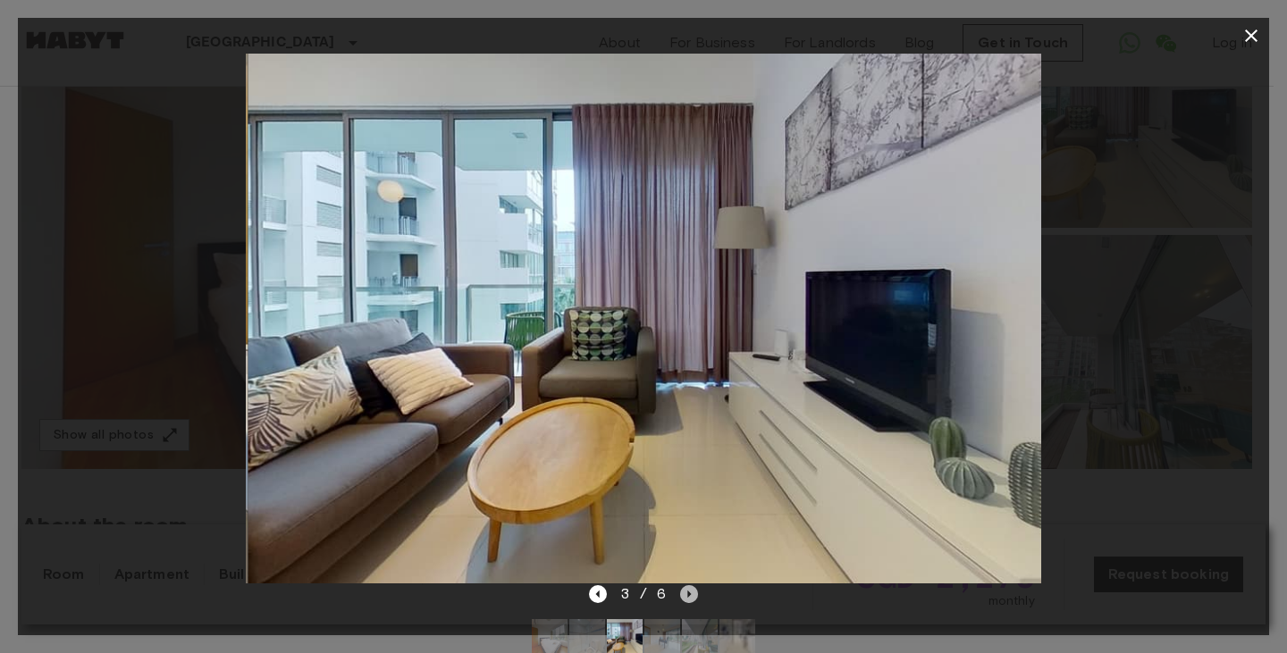
click at [688, 593] on icon "Next image" at bounding box center [690, 594] width 4 height 7
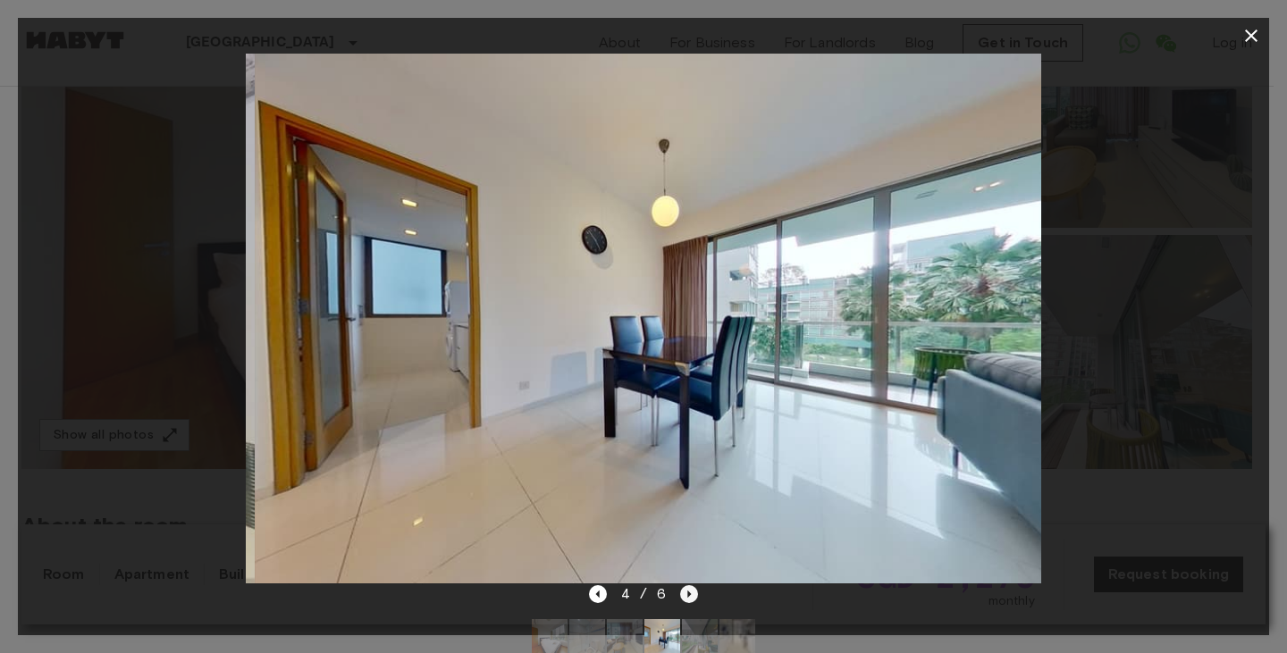
click at [688, 593] on icon "Next image" at bounding box center [690, 594] width 4 height 7
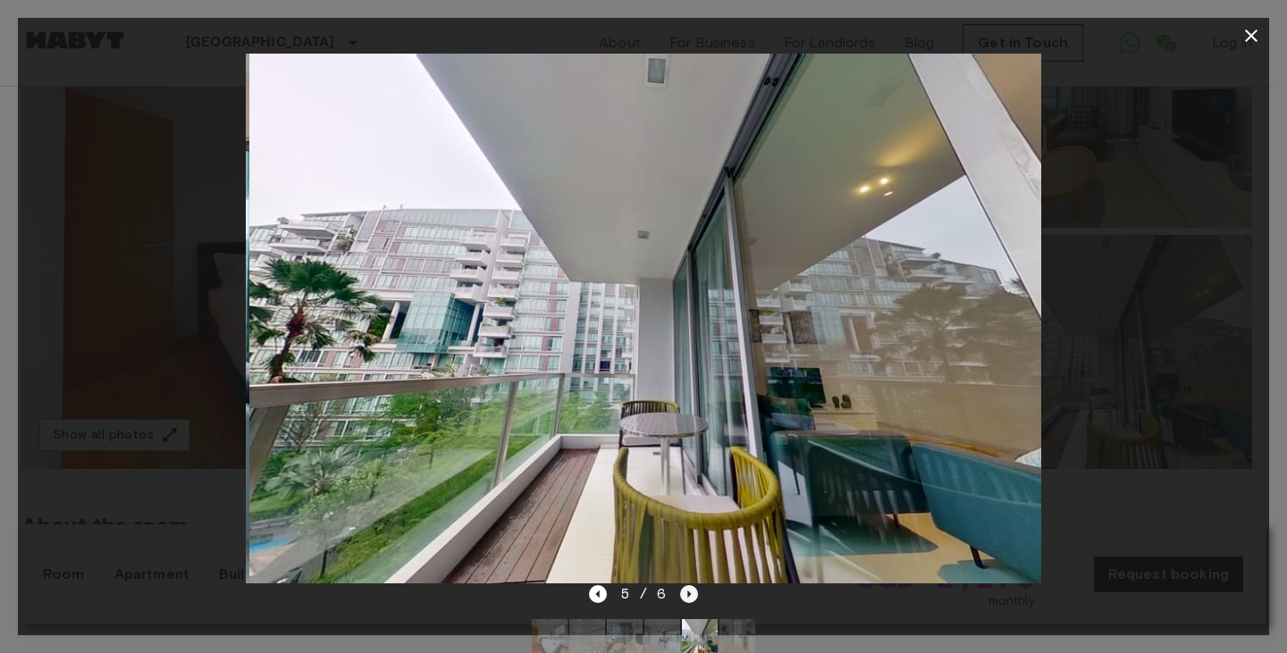
click at [688, 593] on icon "Next image" at bounding box center [690, 594] width 4 height 7
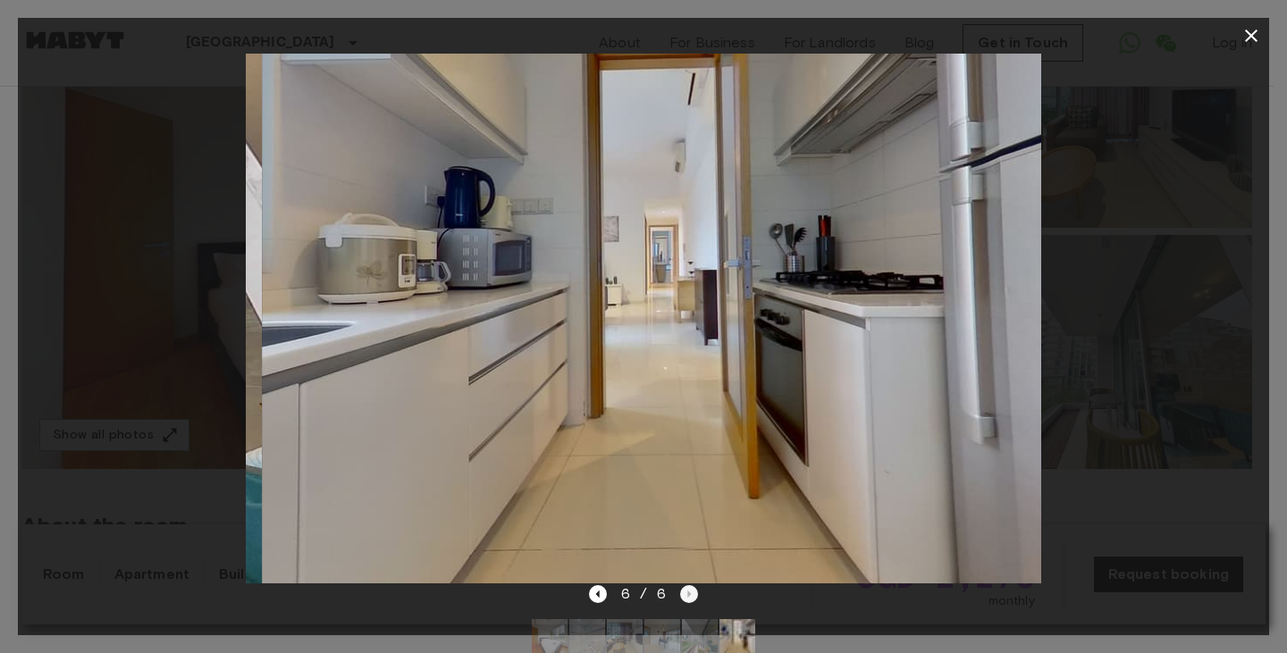
click at [688, 593] on div "6 / 6" at bounding box center [644, 594] width 110 height 21
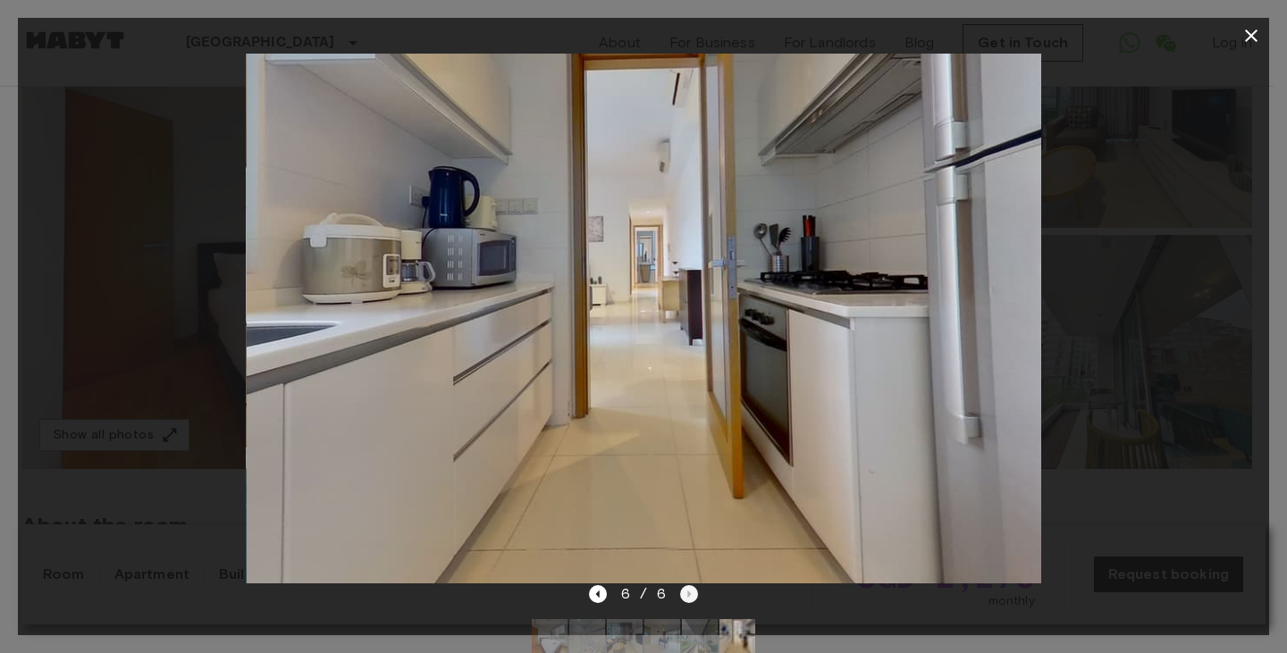
click at [688, 593] on div "6 / 6" at bounding box center [644, 594] width 110 height 21
click at [1243, 42] on icon "button" at bounding box center [1251, 35] width 21 height 21
